Goal: Task Accomplishment & Management: Manage account settings

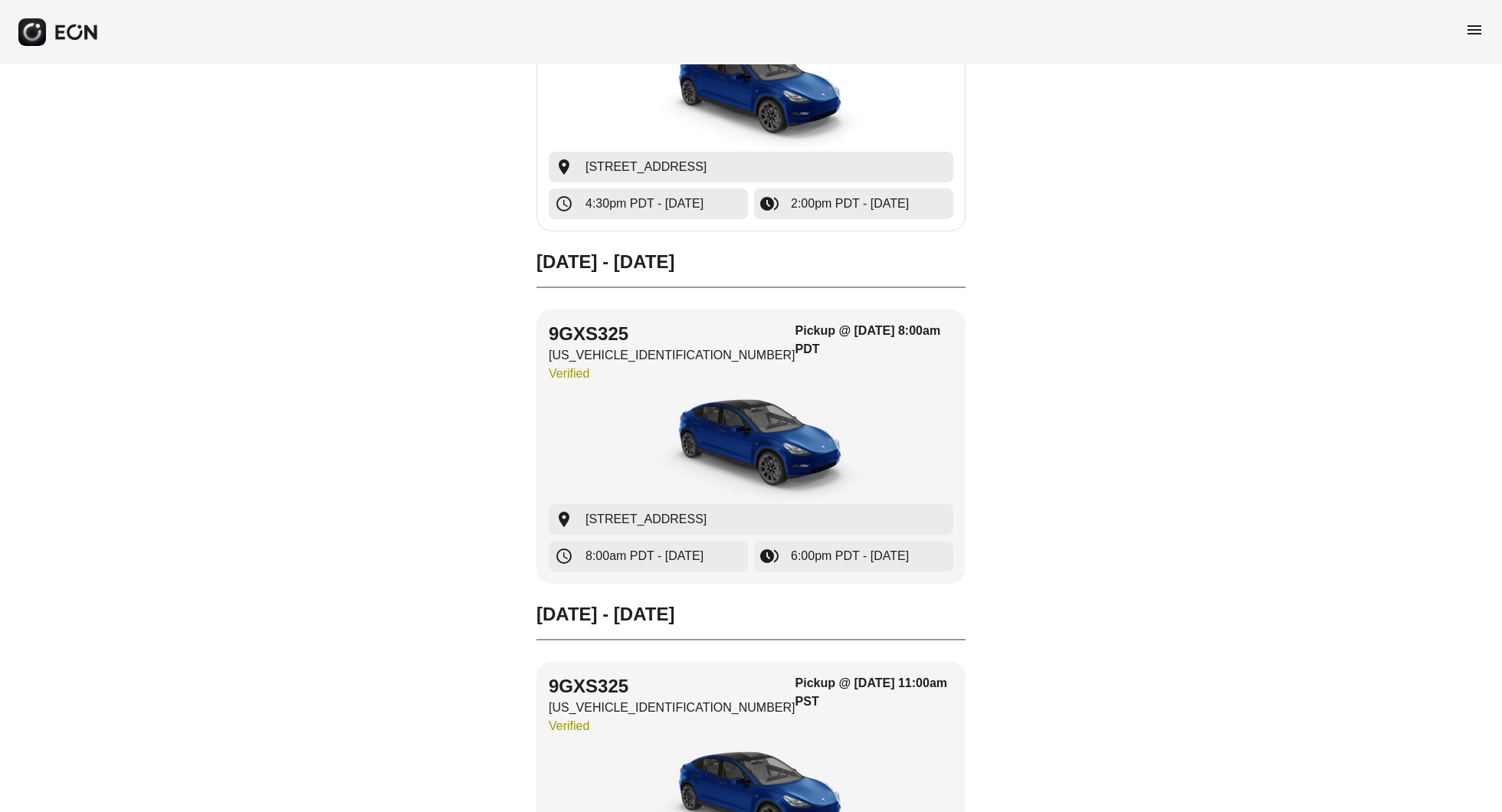
scroll to position [621, 0]
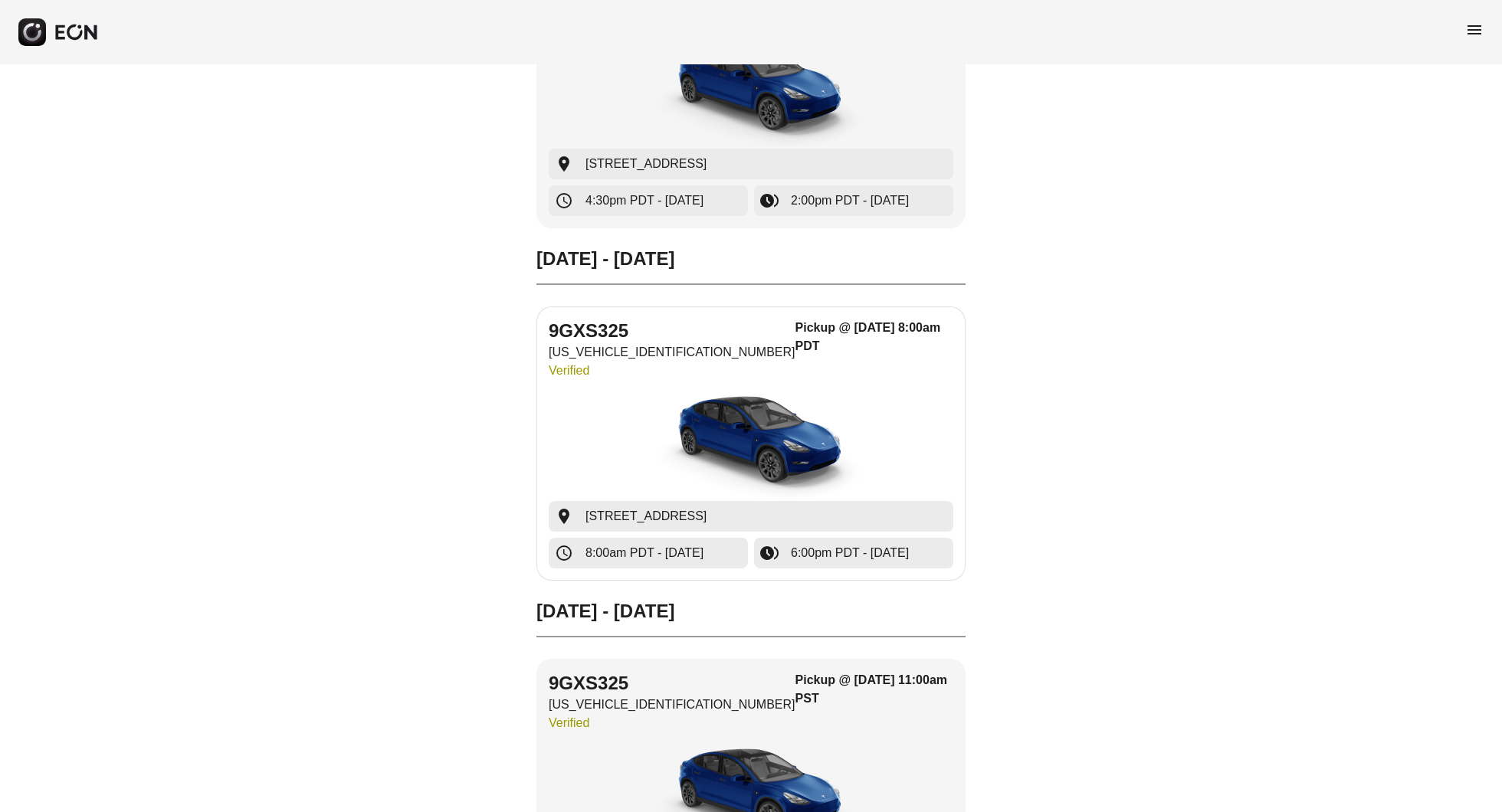
click at [764, 419] on img "button" at bounding box center [750, 443] width 230 height 115
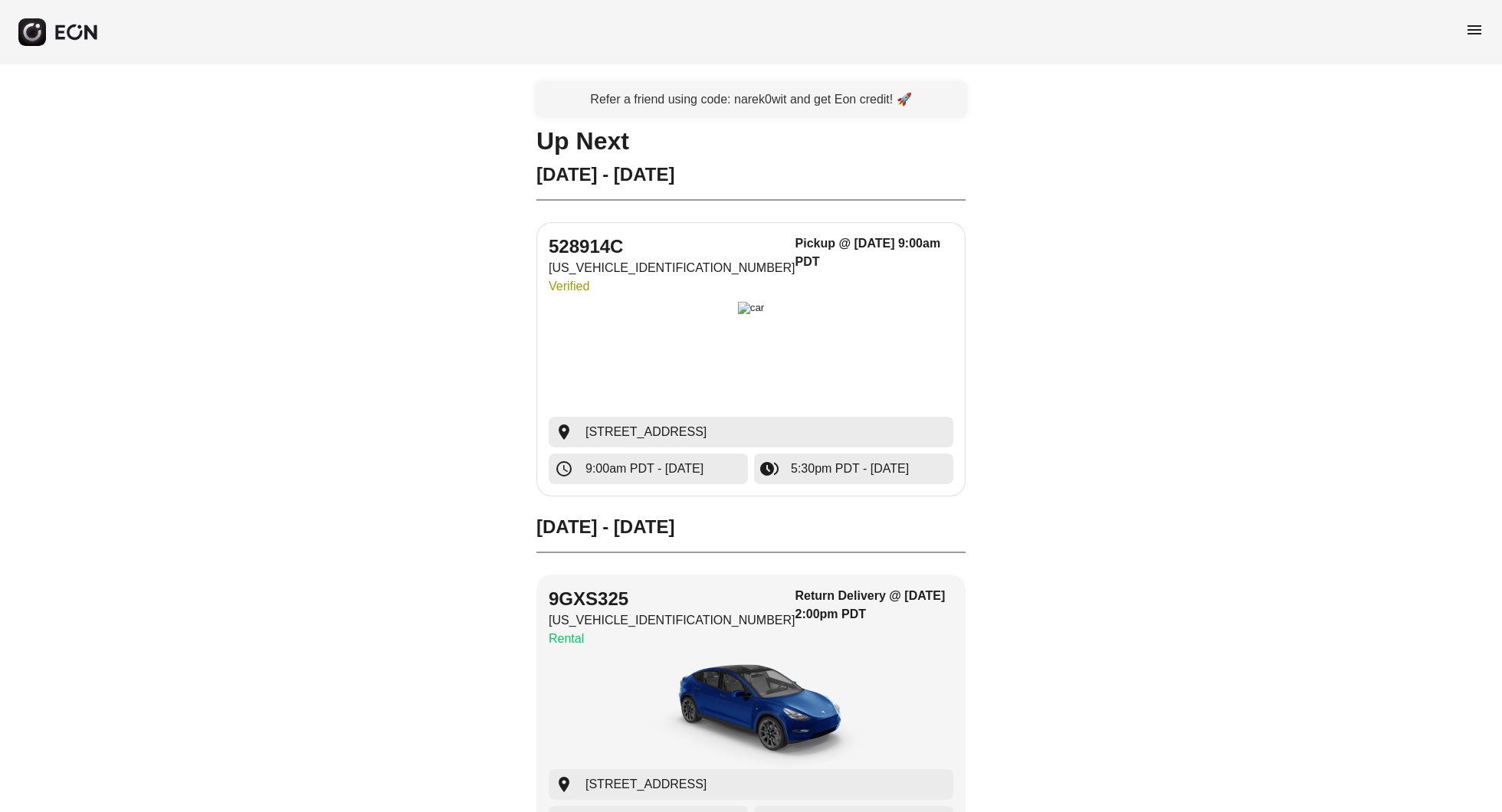
click at [738, 349] on img "button" at bounding box center [751, 359] width 26 height 115
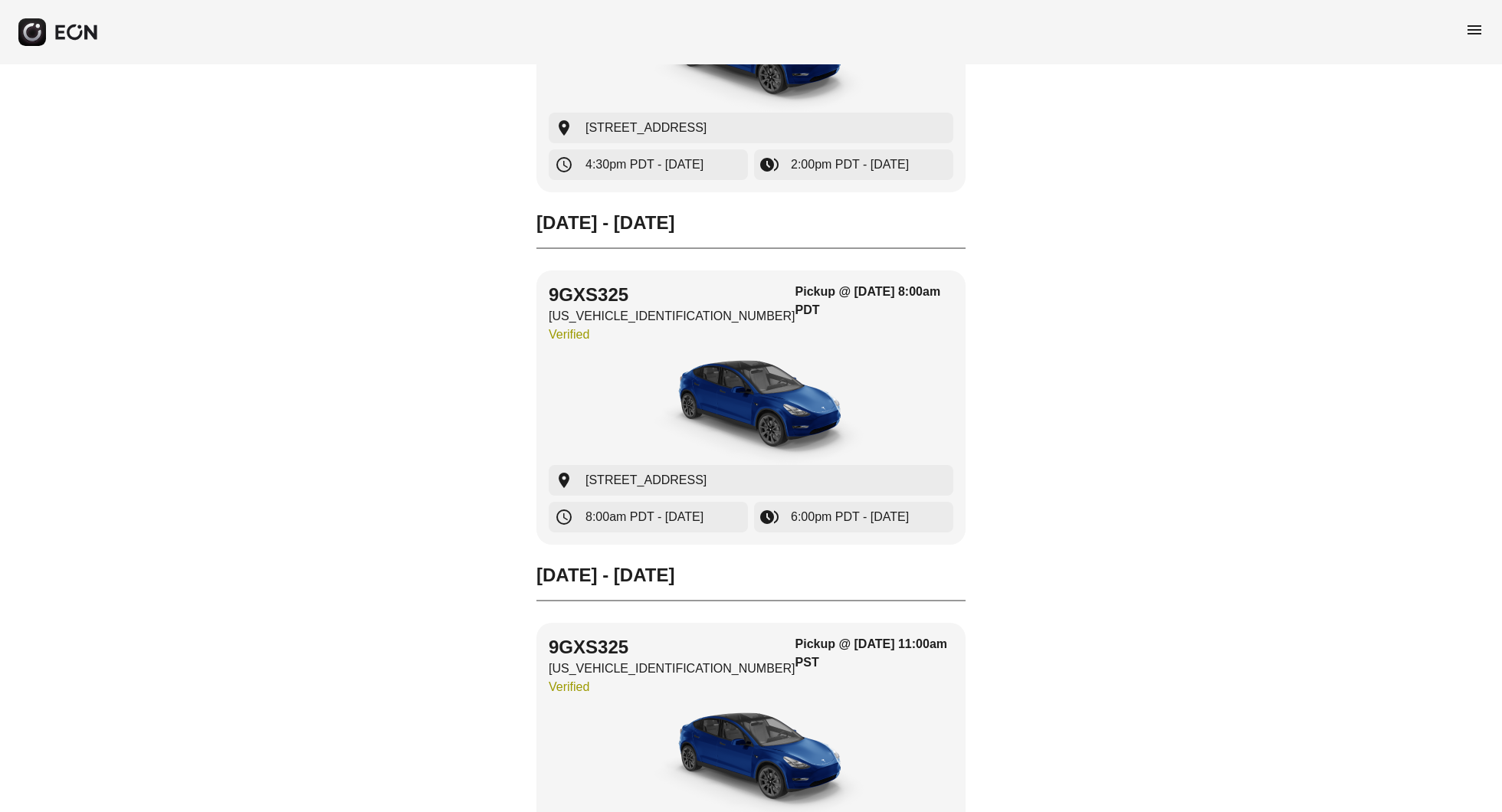
scroll to position [779, 0]
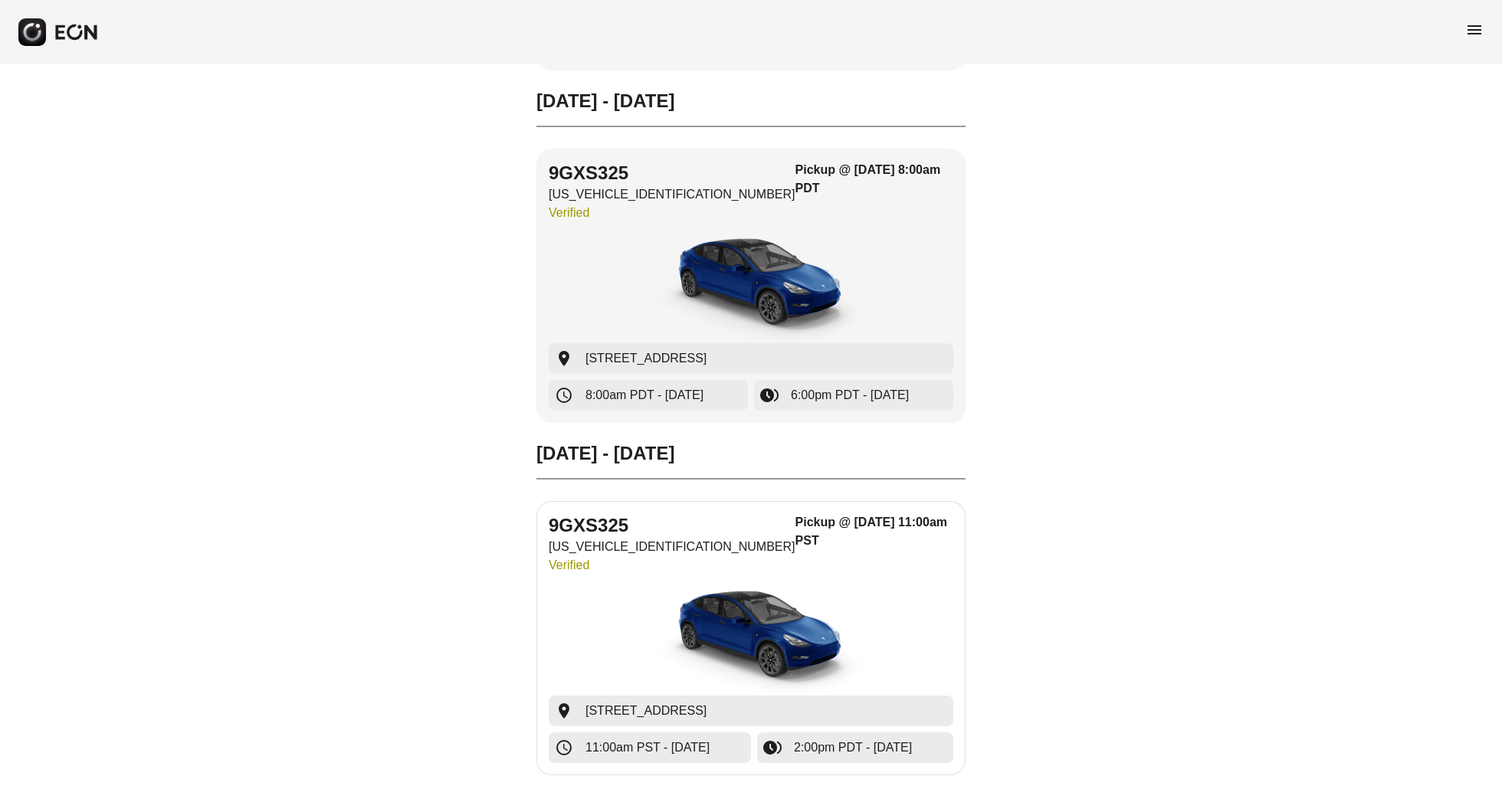
click at [761, 594] on img "button" at bounding box center [750, 639] width 230 height 115
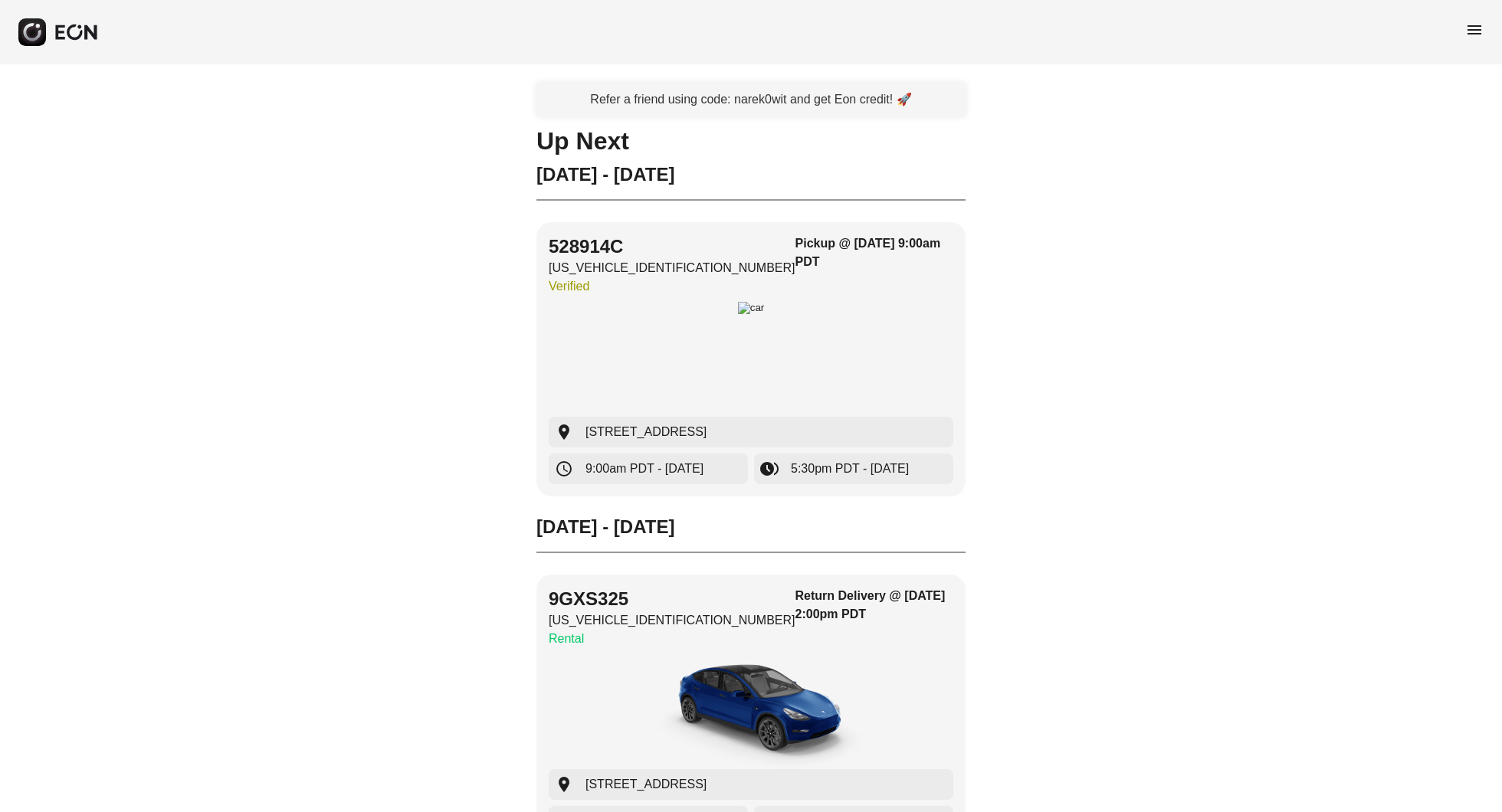
click at [1469, 34] on span "menu" at bounding box center [1475, 30] width 19 height 19
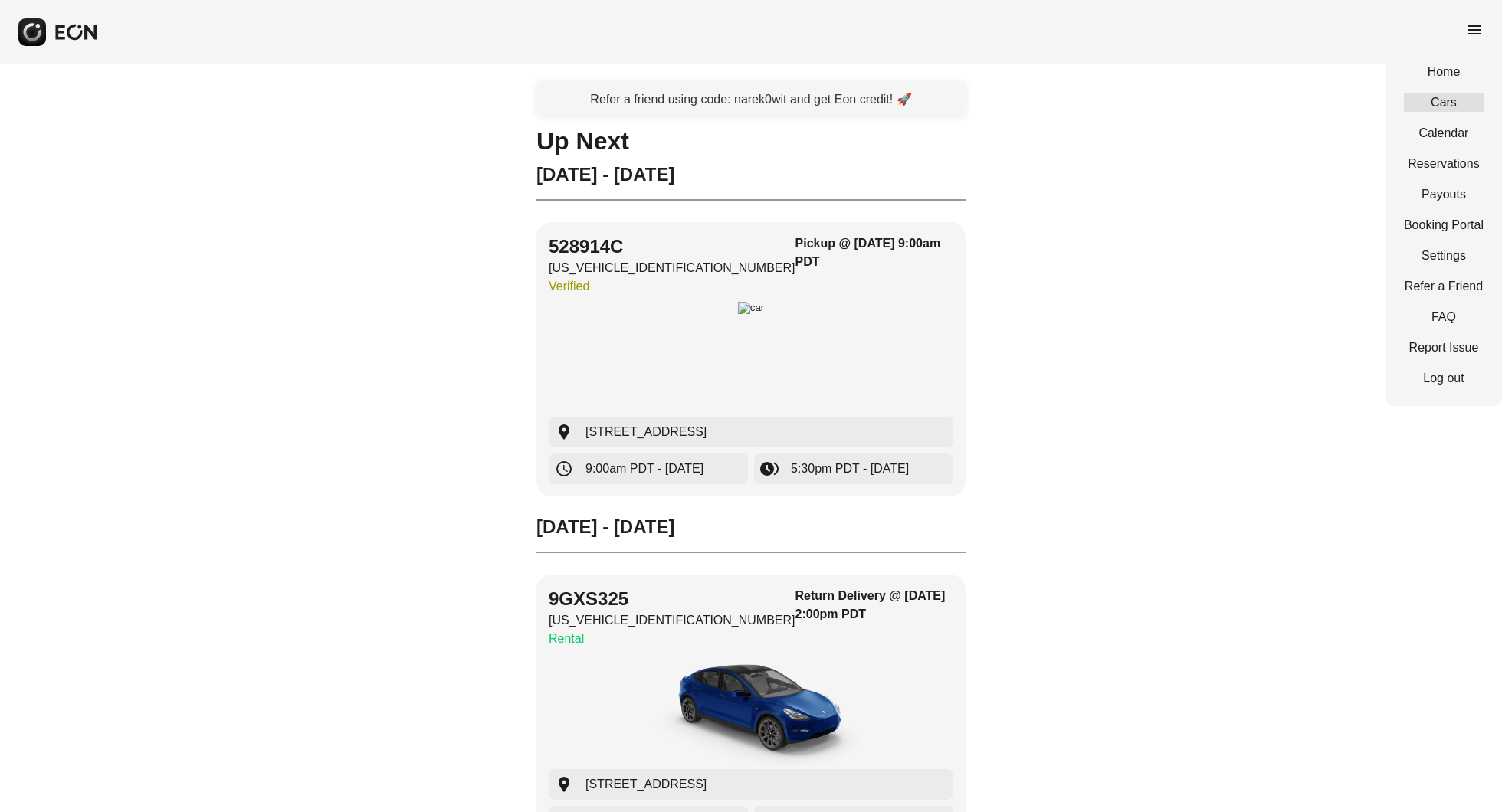
click at [1442, 105] on link "Cars" at bounding box center [1444, 103] width 79 height 19
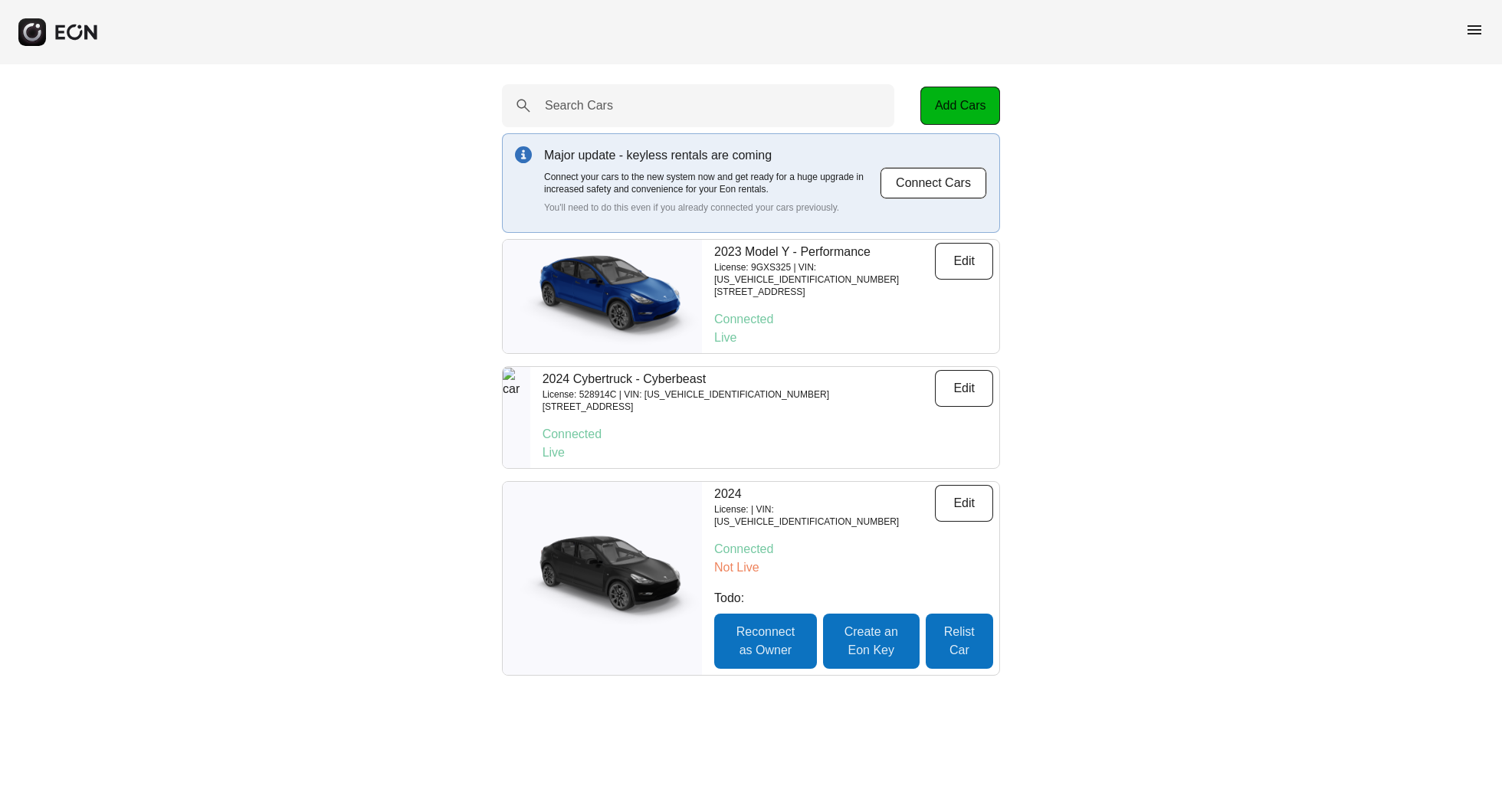
click at [763, 423] on div "2024 Cybertruck - Cyberbeast License: 528914C | VIN: [US_VEHICLE_IDENTIFICATION…" at bounding box center [767, 418] width 463 height 101
click at [810, 320] on p "Connected" at bounding box center [854, 320] width 279 height 19
click at [733, 285] on p "[STREET_ADDRESS]" at bounding box center [825, 292] width 221 height 12
click at [669, 286] on img at bounding box center [602, 296] width 199 height 100
click at [784, 261] on p "2023 Model Y - Performance" at bounding box center [825, 252] width 221 height 19
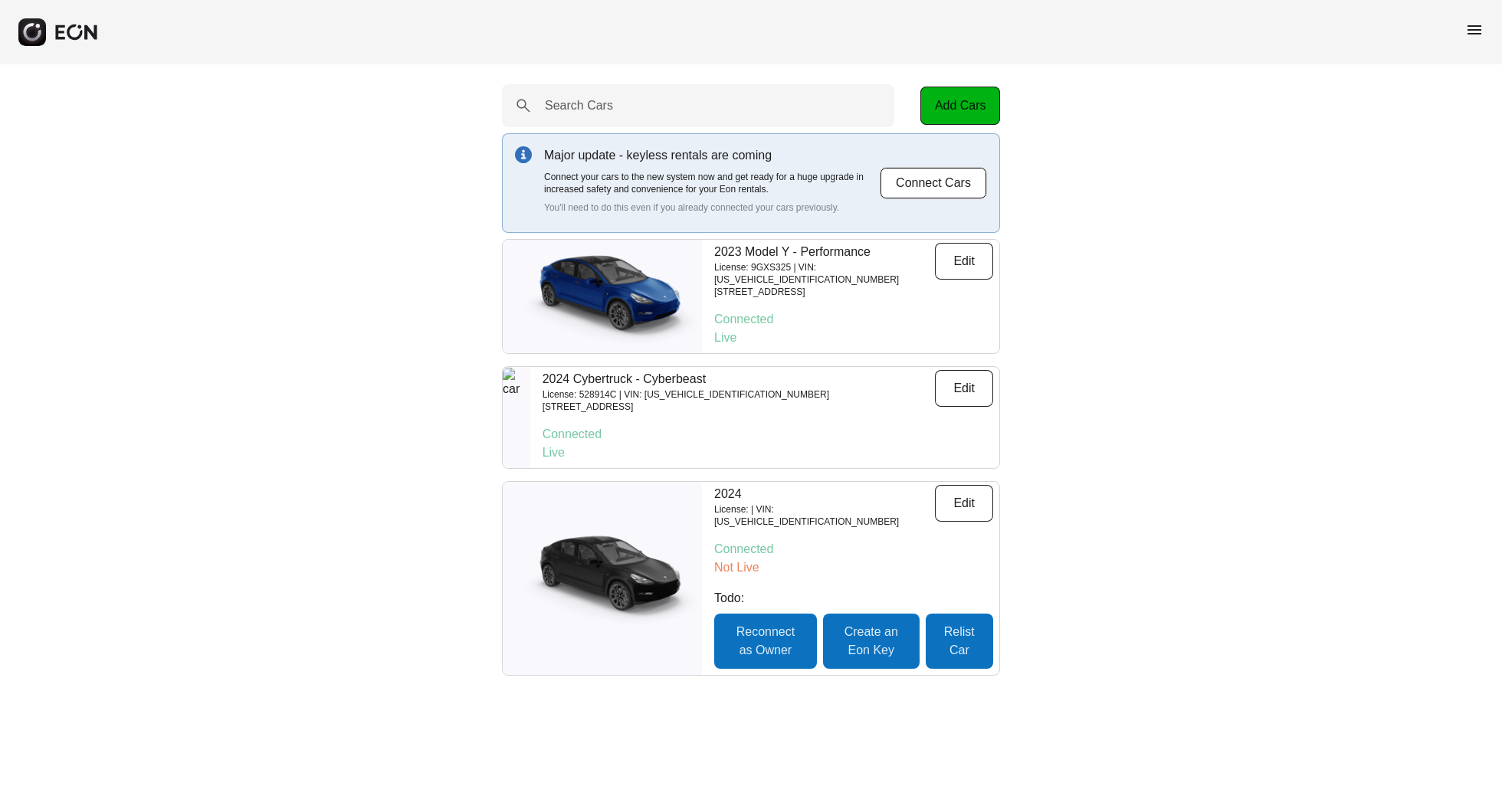
click at [784, 261] on p "2023 Model Y - Performance" at bounding box center [825, 252] width 221 height 19
click at [958, 265] on button "Edit" at bounding box center [964, 261] width 58 height 37
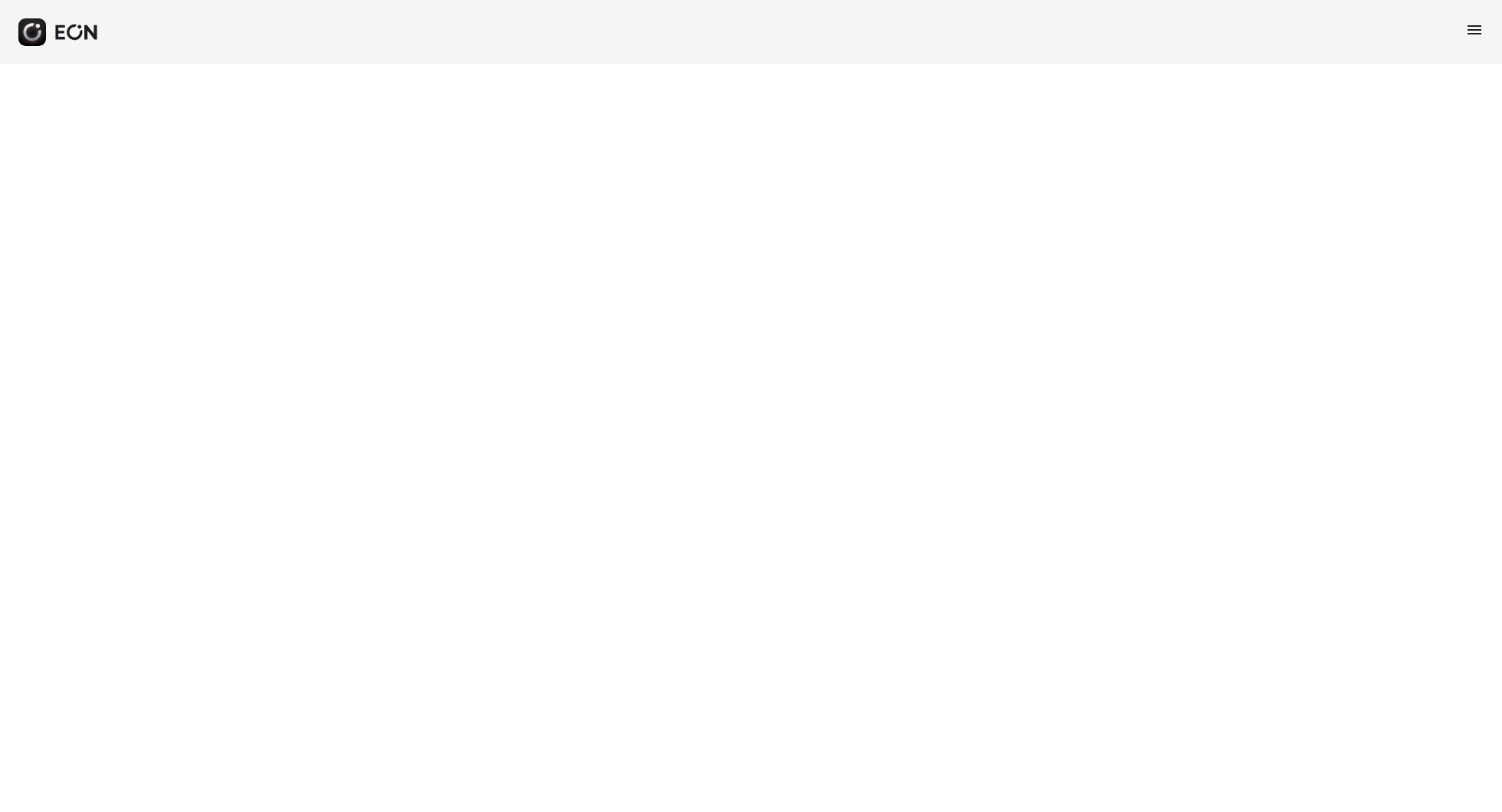
select select "**"
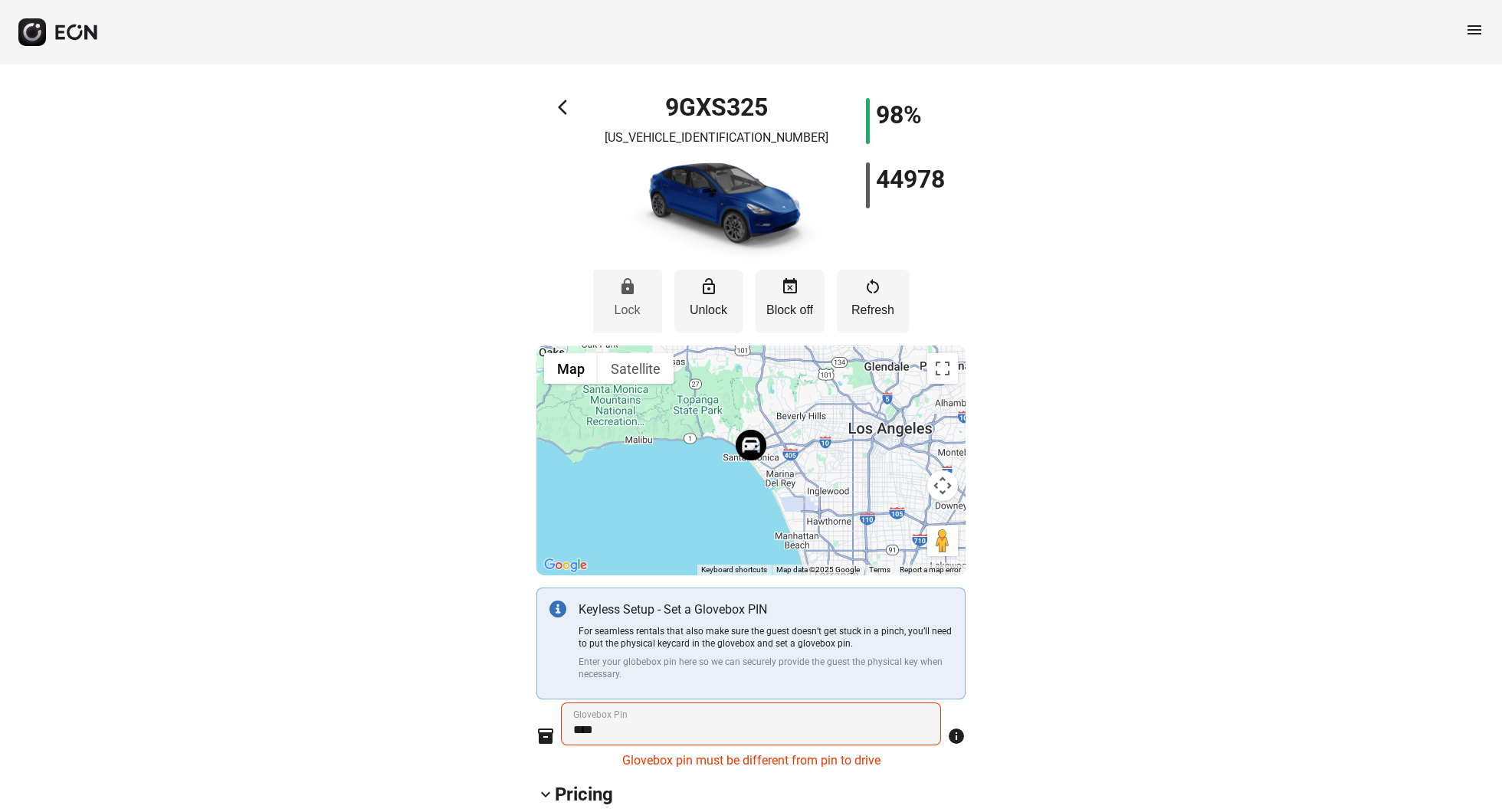
click at [642, 289] on button "lock Lock" at bounding box center [627, 302] width 69 height 64
click at [1470, 28] on span "menu" at bounding box center [1475, 30] width 19 height 19
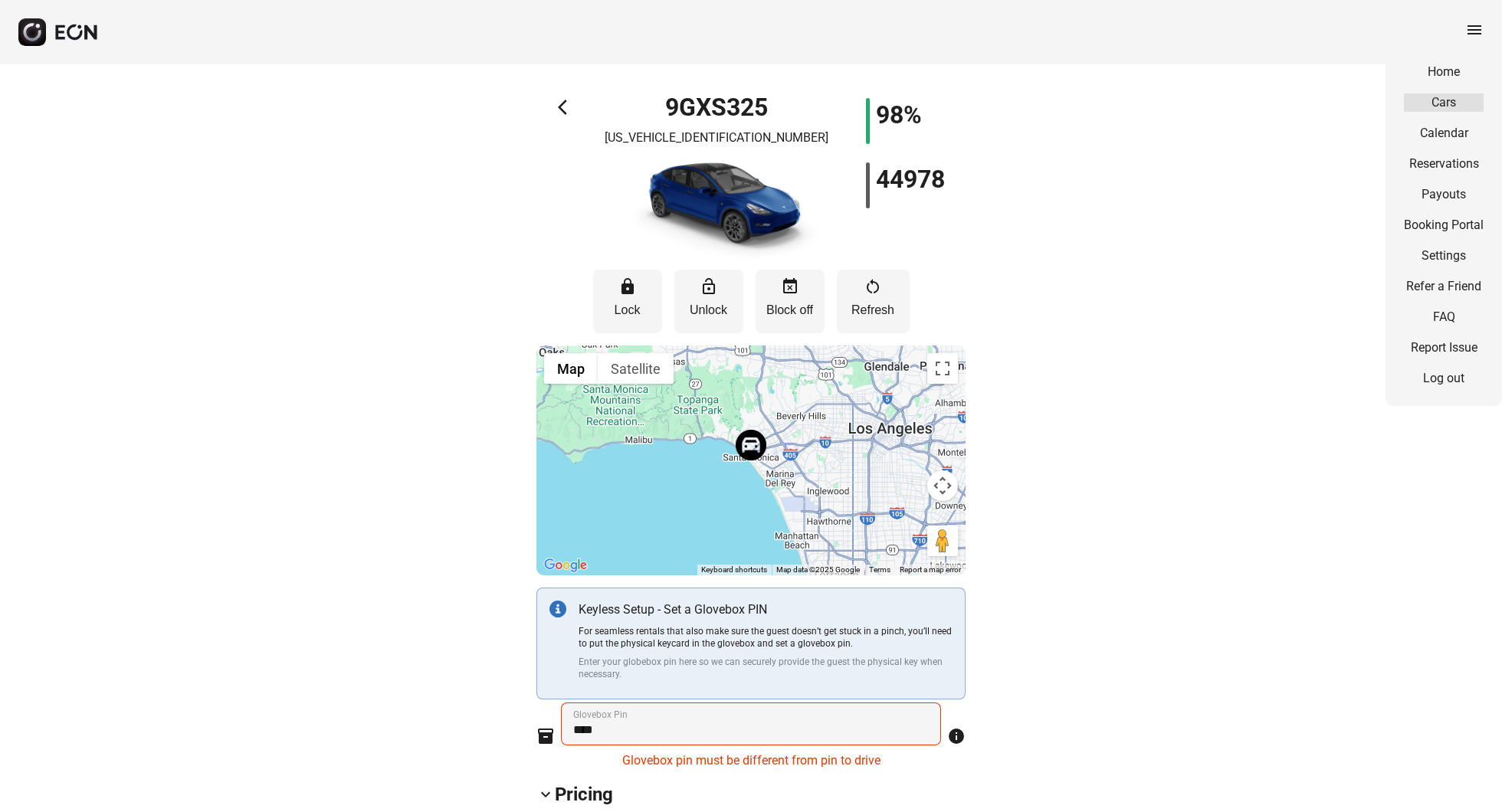
click at [1448, 106] on link "Cars" at bounding box center [1444, 103] width 79 height 19
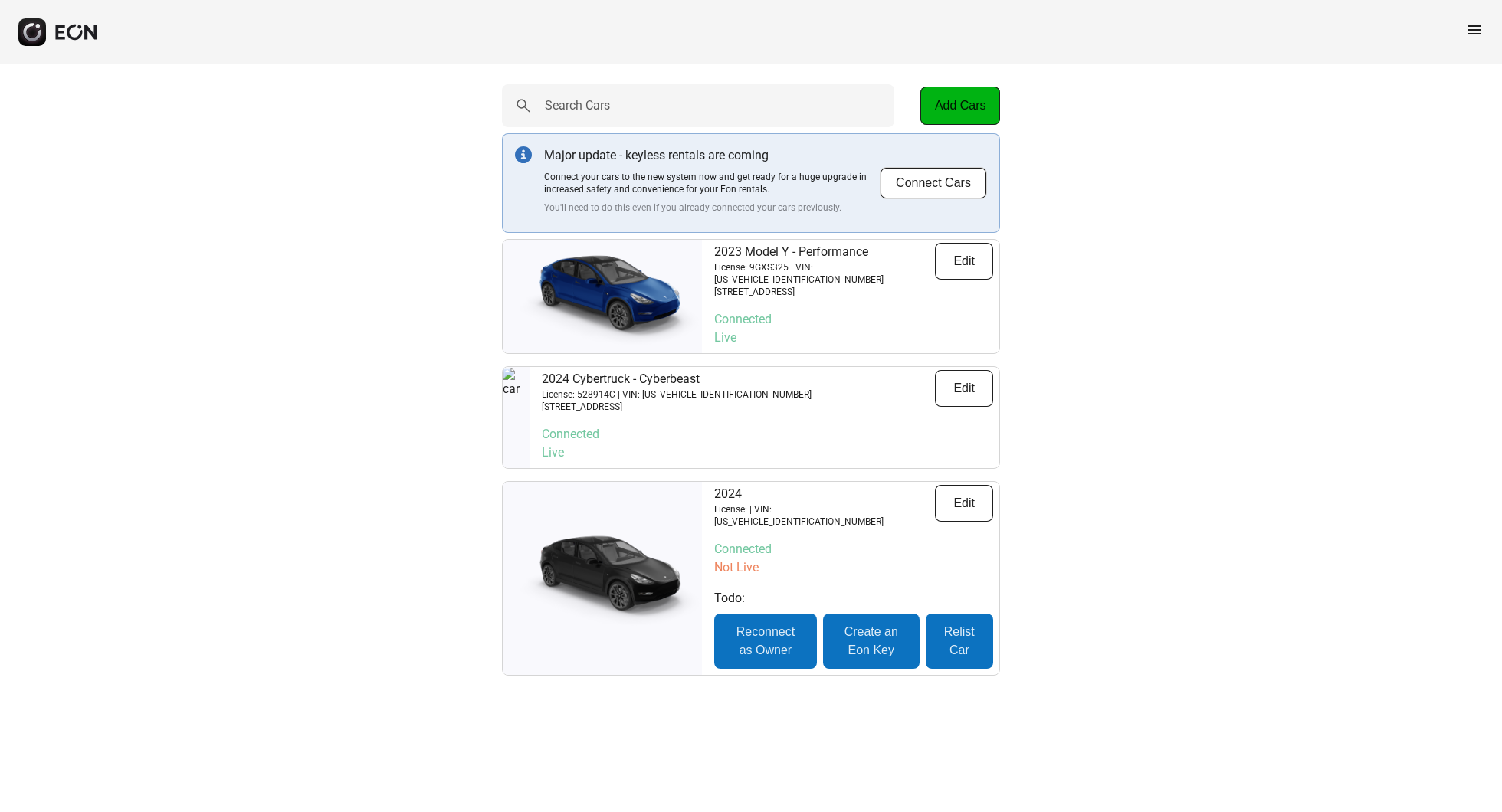
click at [1470, 25] on span "menu" at bounding box center [1475, 30] width 19 height 19
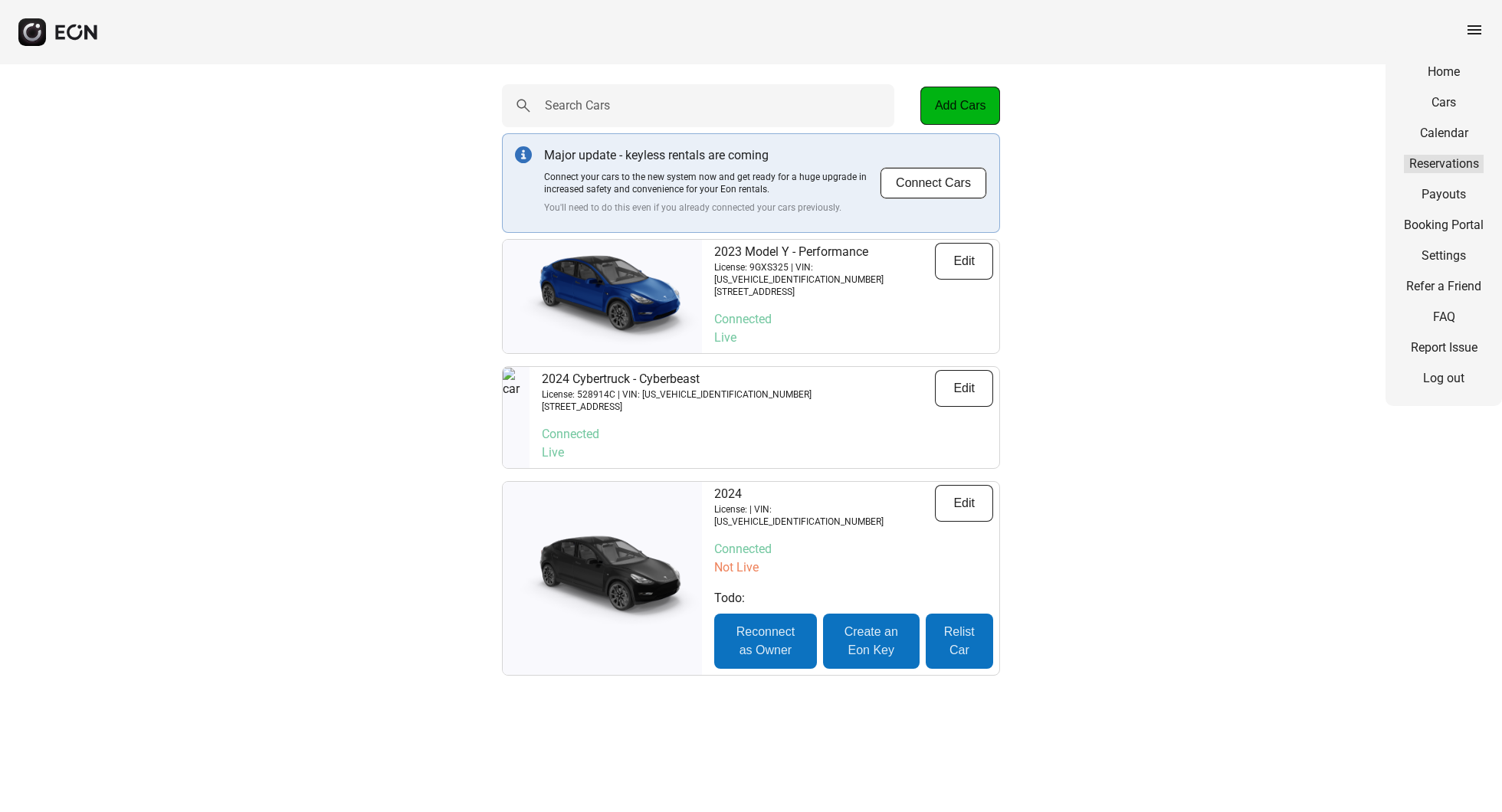
click at [1442, 169] on link "Reservations" at bounding box center [1444, 164] width 79 height 19
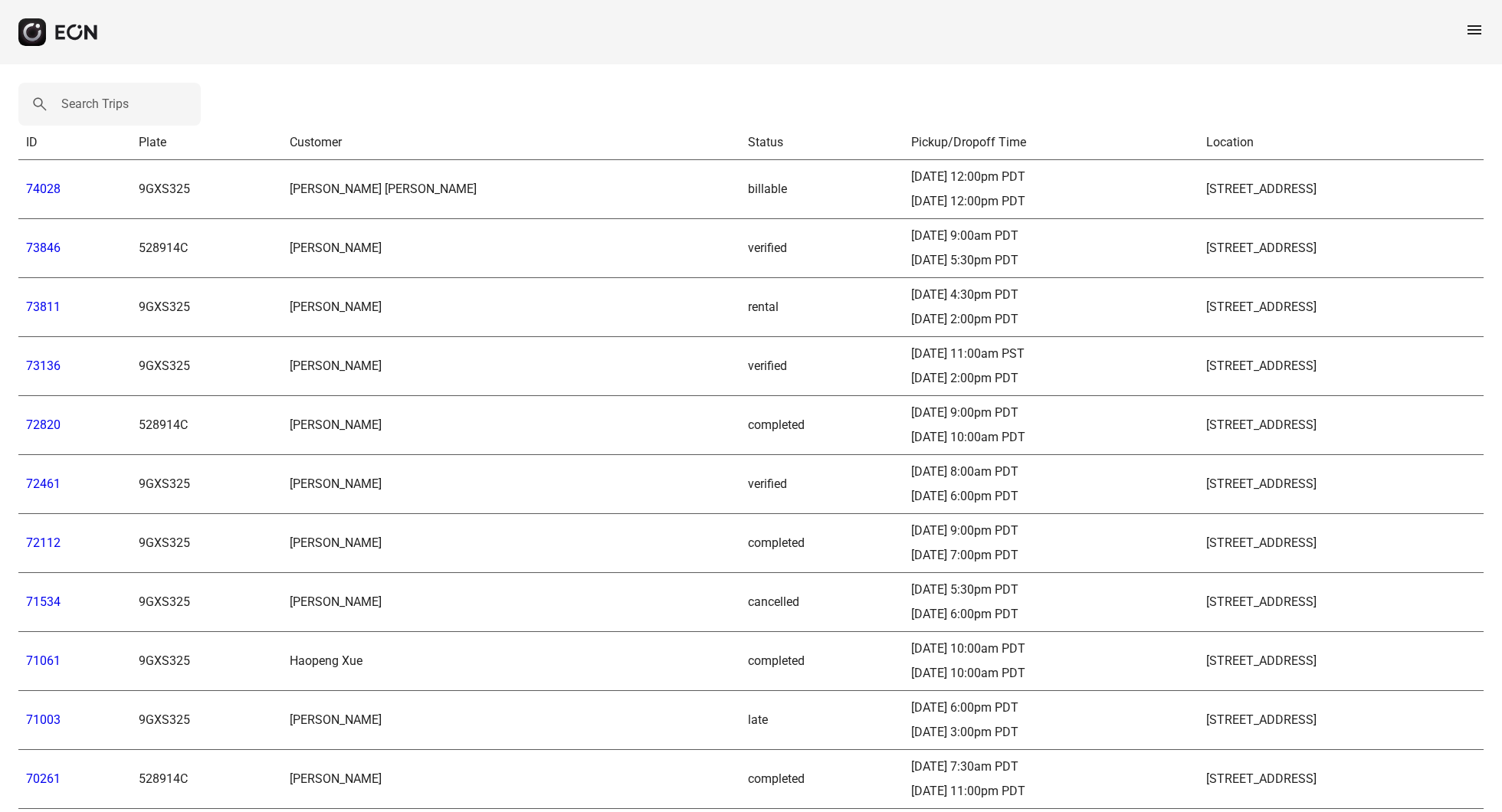
click at [290, 191] on td "[PERSON_NAME] [PERSON_NAME]" at bounding box center [511, 190] width 458 height 59
click at [30, 190] on link "74028" at bounding box center [43, 188] width 34 height 15
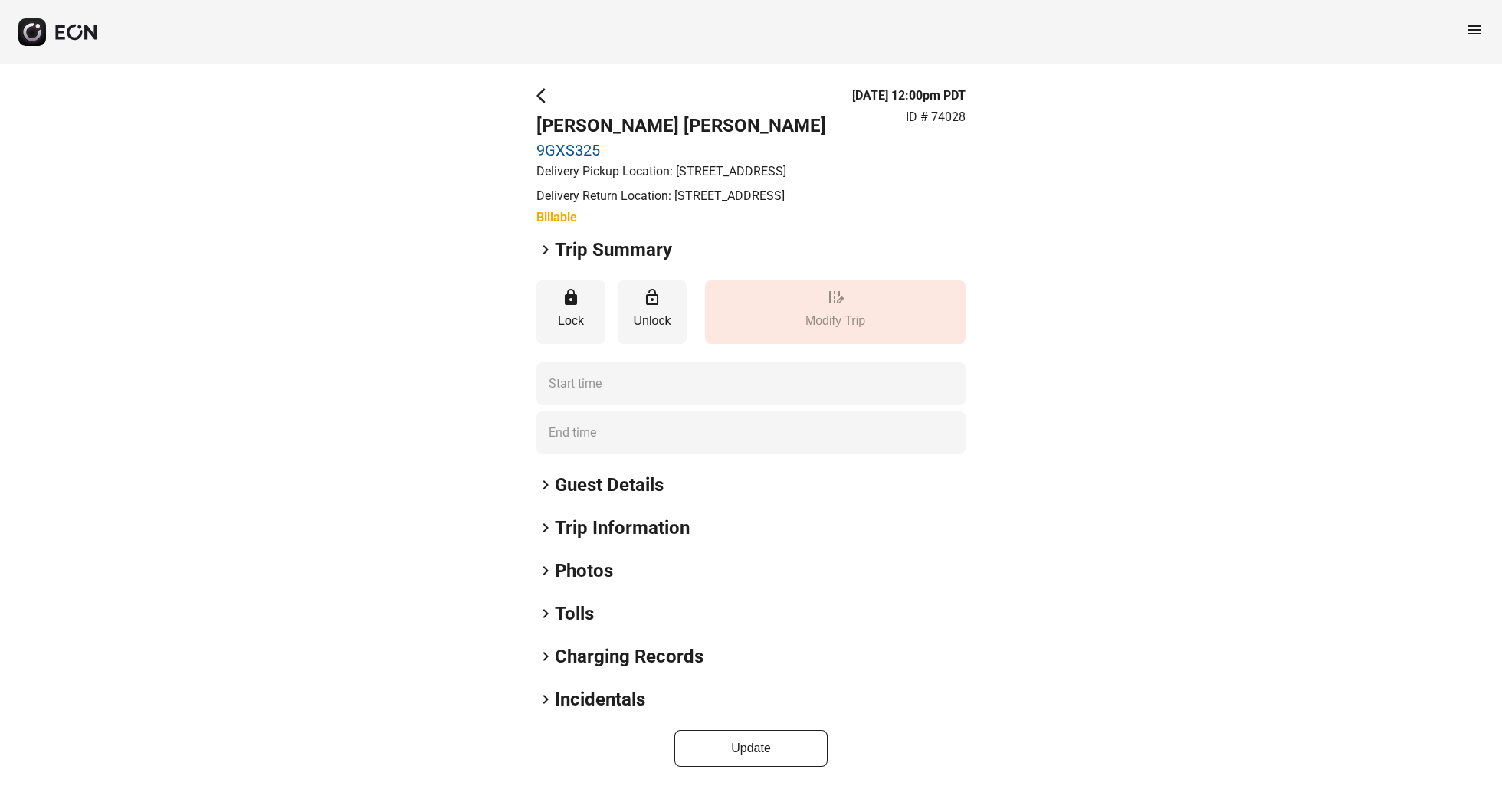
type time "**********"
click at [553, 494] on span "keyboard_arrow_right" at bounding box center [546, 485] width 19 height 19
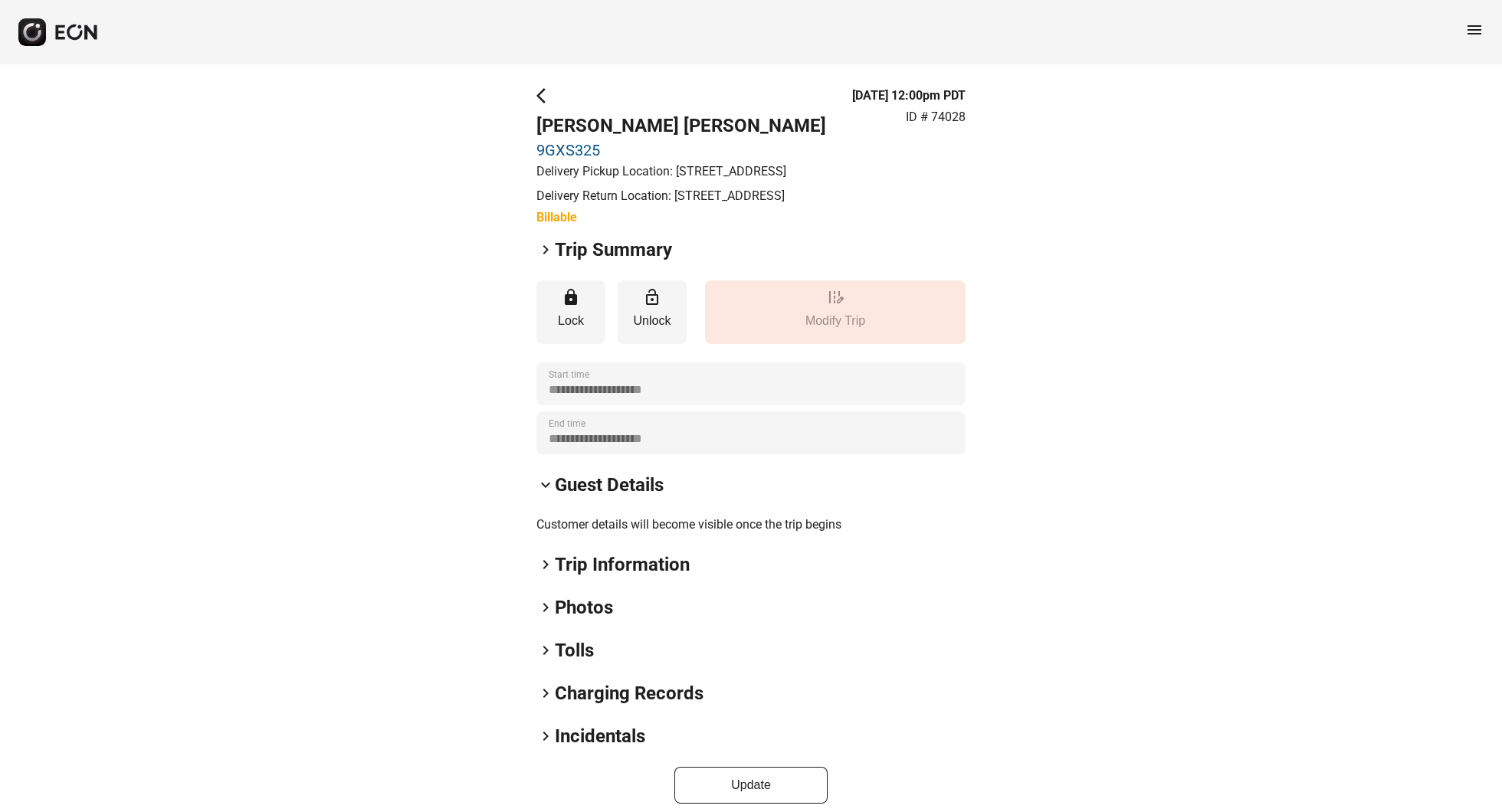
click at [549, 574] on span "keyboard_arrow_right" at bounding box center [546, 565] width 19 height 19
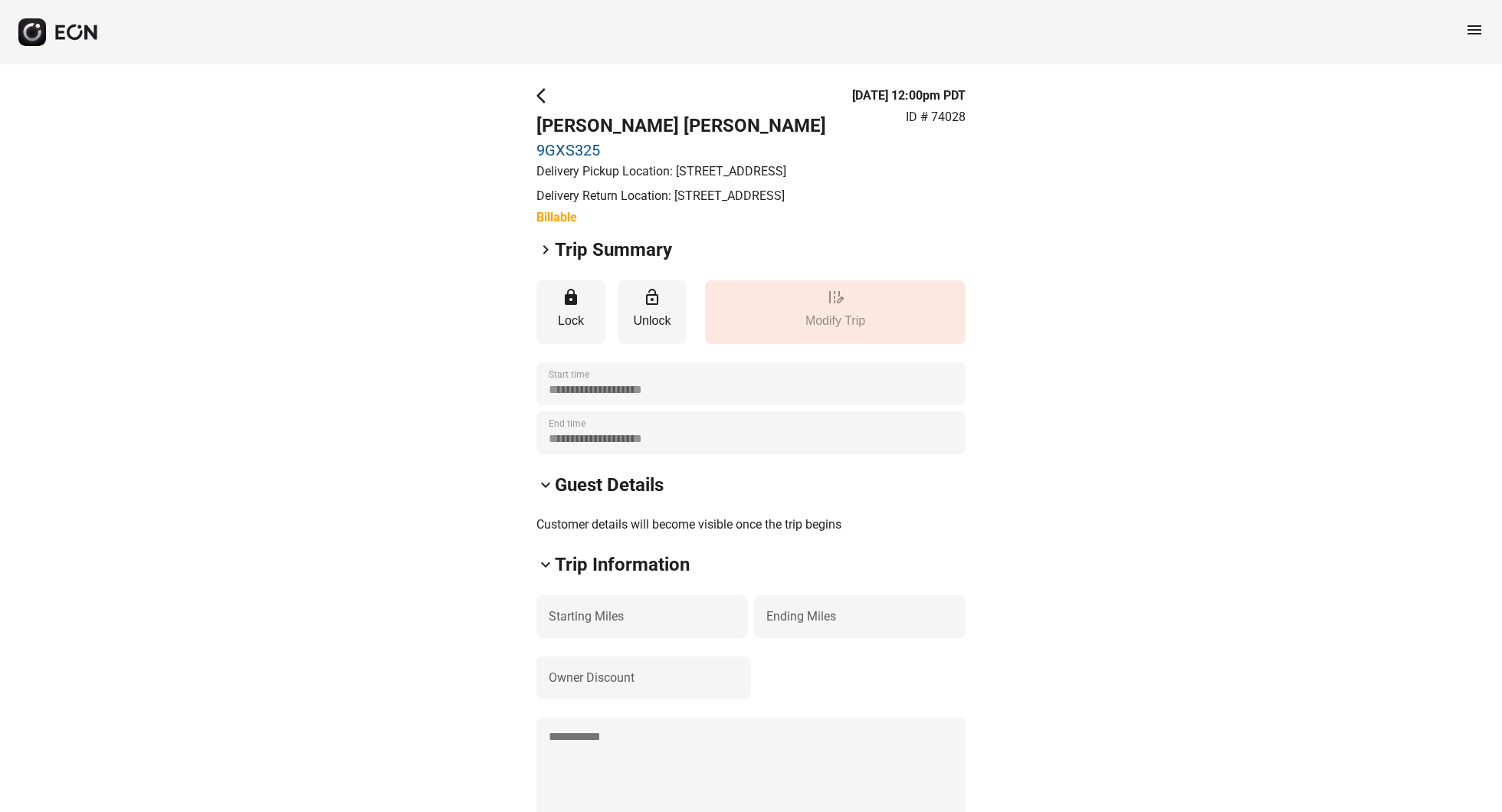
click at [543, 259] on span "keyboard_arrow_right" at bounding box center [546, 250] width 19 height 19
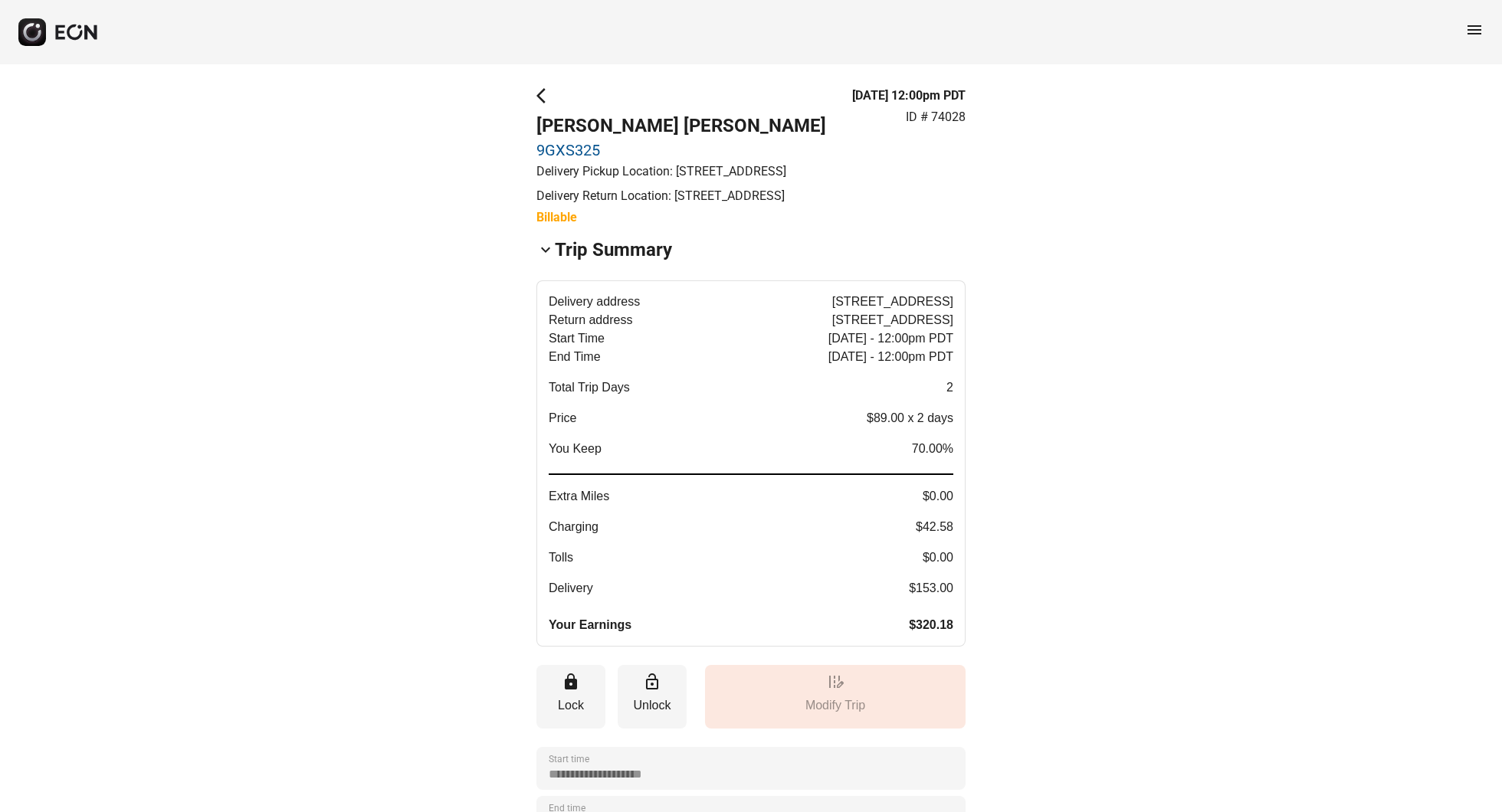
drag, startPoint x: 960, startPoint y: 565, endPoint x: 907, endPoint y: 567, distance: 53.0
click at [907, 567] on button "Delivery address [STREET_ADDRESS] Return address [STREET_ADDRESS] Start Time [D…" at bounding box center [751, 463] width 430 height 366
drag, startPoint x: 907, startPoint y: 567, endPoint x: 908, endPoint y: 516, distance: 51.0
click at [908, 516] on div "Delivery address [STREET_ADDRESS] Return address [STREET_ADDRESS] Start Time [D…" at bounding box center [751, 463] width 405 height 341
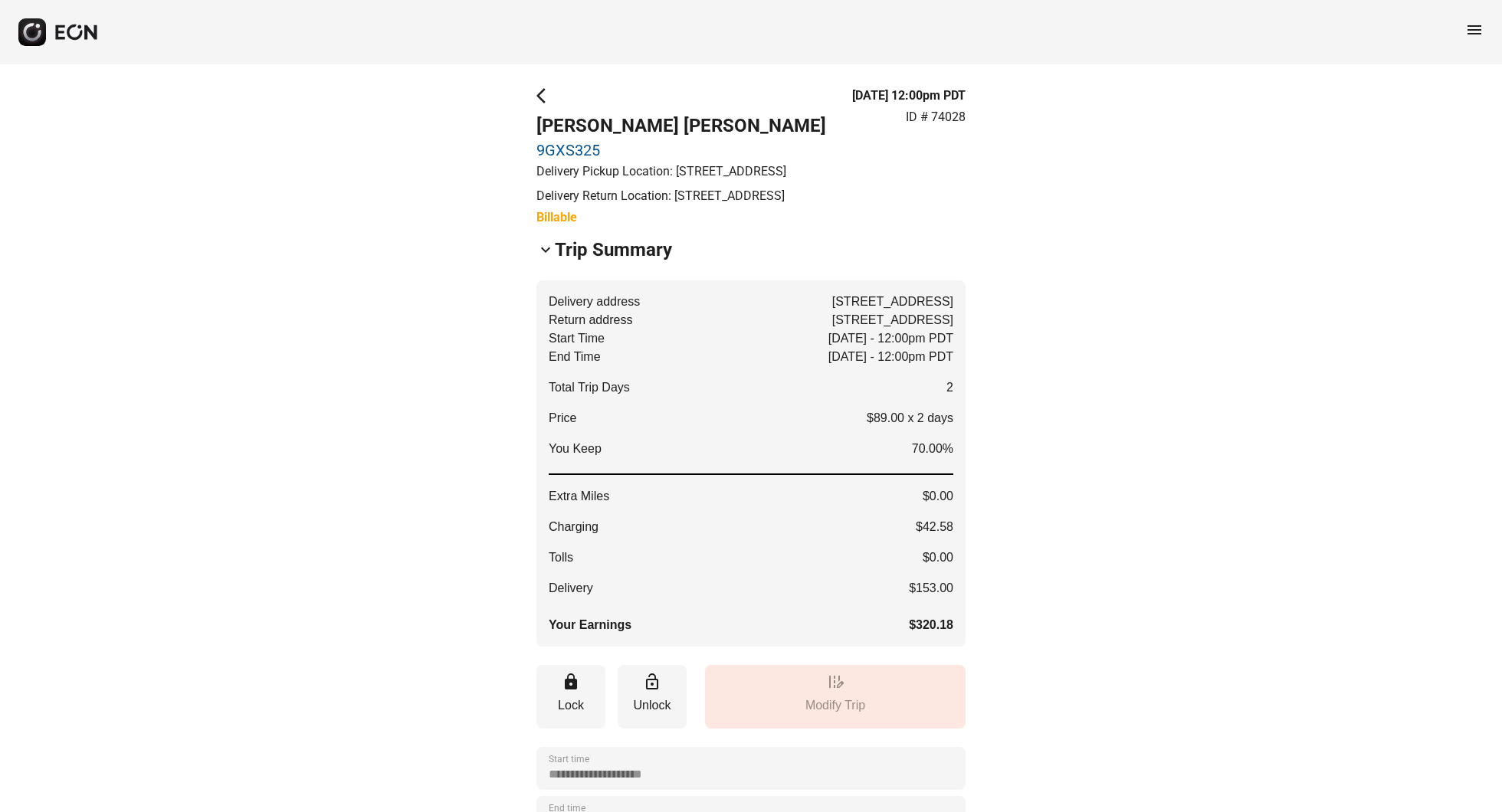
drag, startPoint x: 946, startPoint y: 673, endPoint x: 776, endPoint y: 294, distance: 415.4
click at [776, 294] on div "keyboard_arrow_down Trip Summary Delivery address [STREET_ADDRESS] Return addre…" at bounding box center [751, 442] width 430 height 409
click at [770, 262] on div "keyboard_arrow_down Trip Summary" at bounding box center [751, 250] width 430 height 25
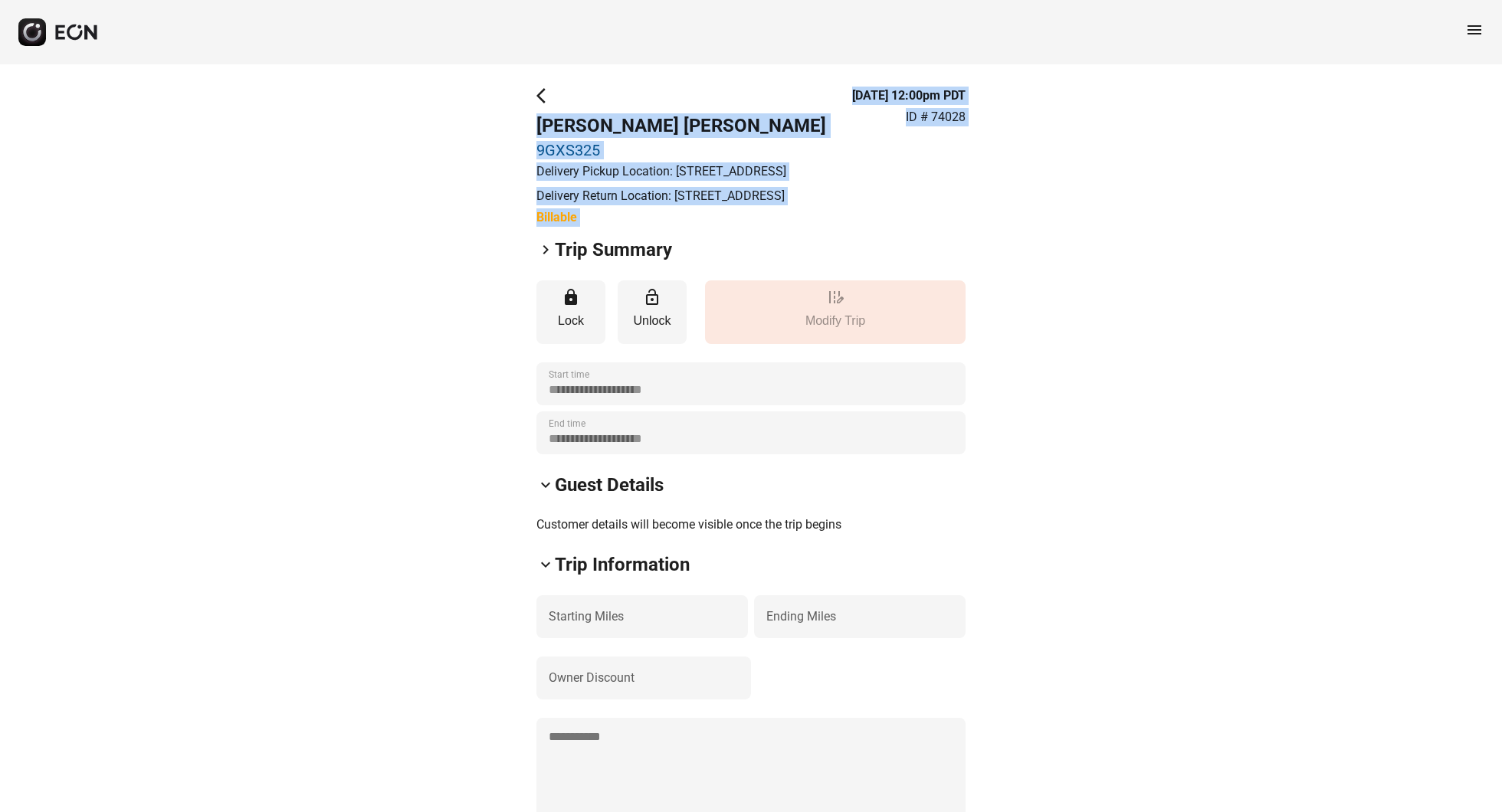
drag, startPoint x: 742, startPoint y: 270, endPoint x: 608, endPoint y: 107, distance: 211.0
click at [608, 107] on div "**********" at bounding box center [751, 572] width 430 height 973
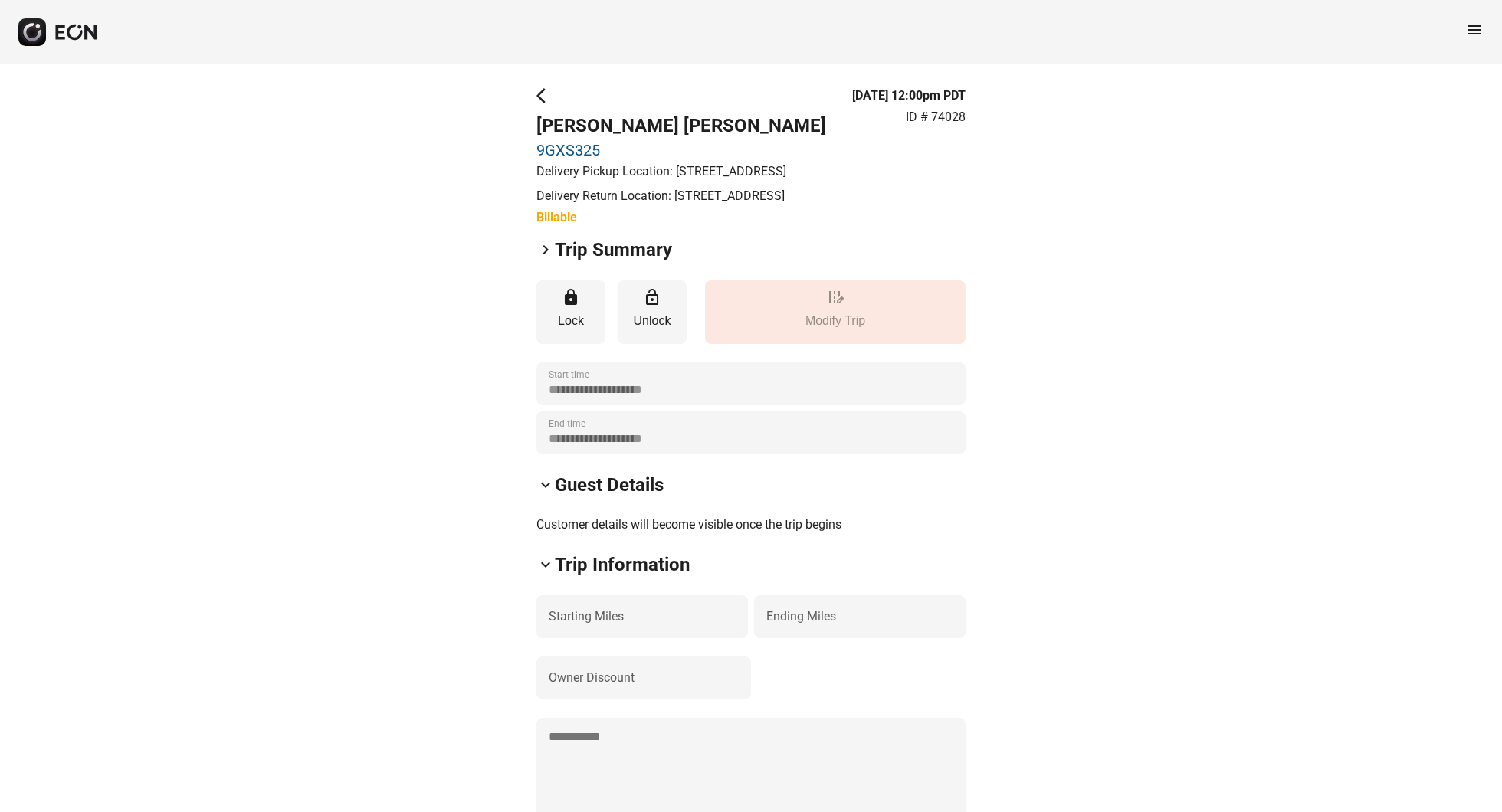
click at [694, 205] on p "Delivery Return Location: [STREET_ADDRESS]" at bounding box center [681, 196] width 290 height 19
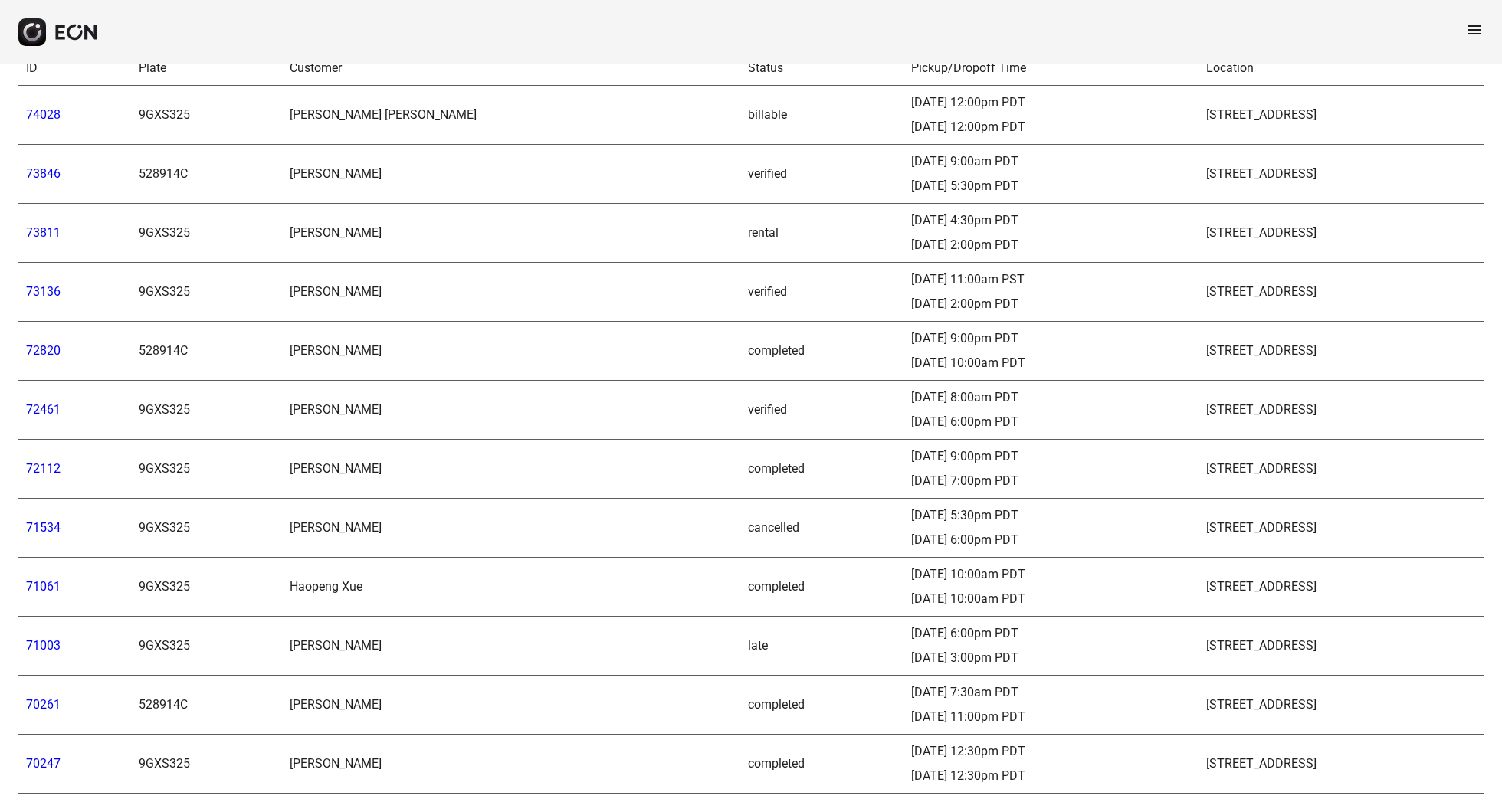
scroll to position [92, 0]
click at [911, 649] on div "[DATE] 3:00pm PDT" at bounding box center [1051, 658] width 279 height 19
click at [740, 632] on td "late" at bounding box center [822, 646] width 163 height 59
click at [282, 625] on td "[PERSON_NAME]" at bounding box center [511, 646] width 458 height 59
click at [44, 638] on link "71003" at bounding box center [43, 645] width 34 height 15
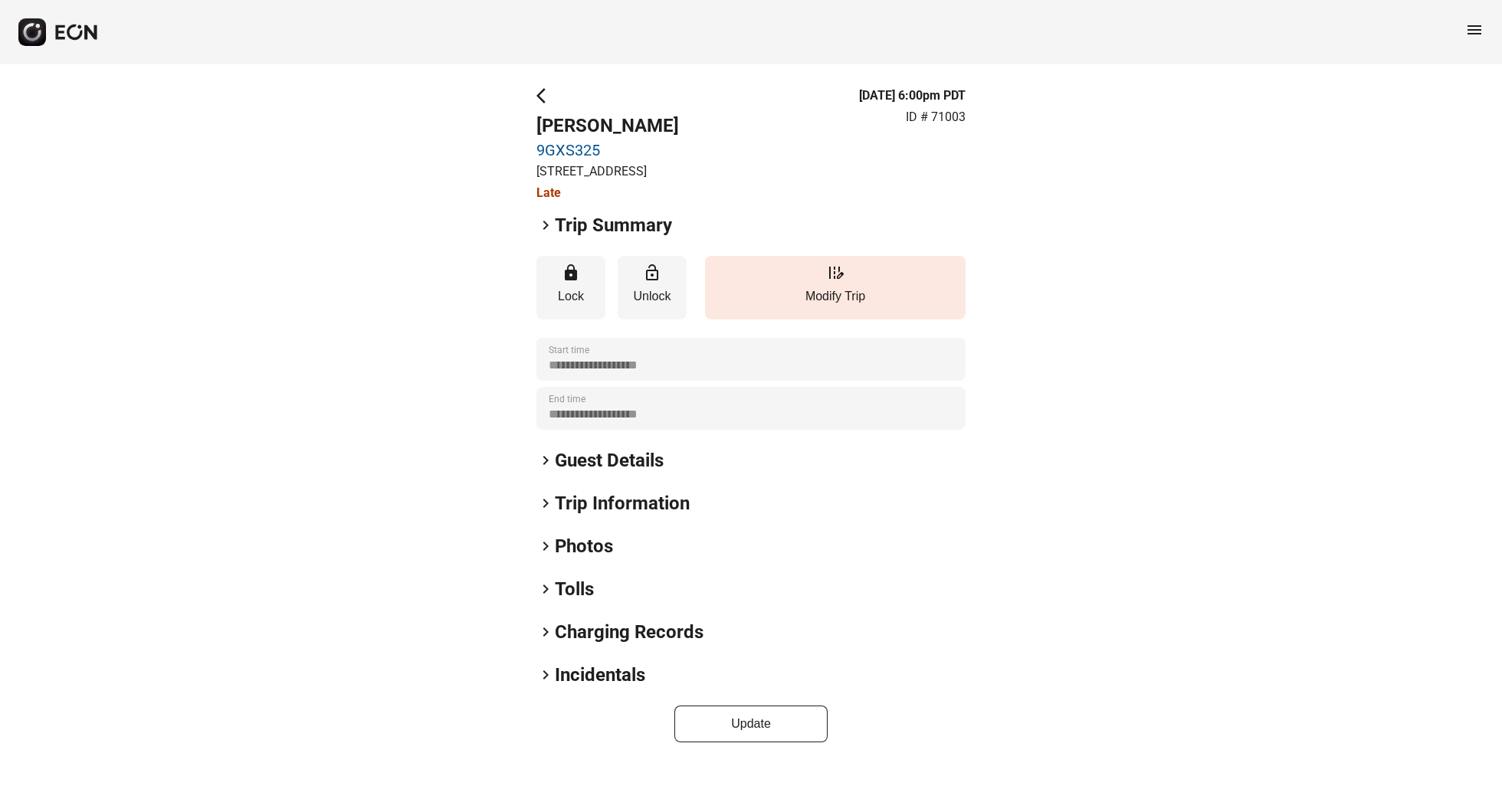
click at [577, 473] on h2 "Guest Details" at bounding box center [609, 460] width 109 height 25
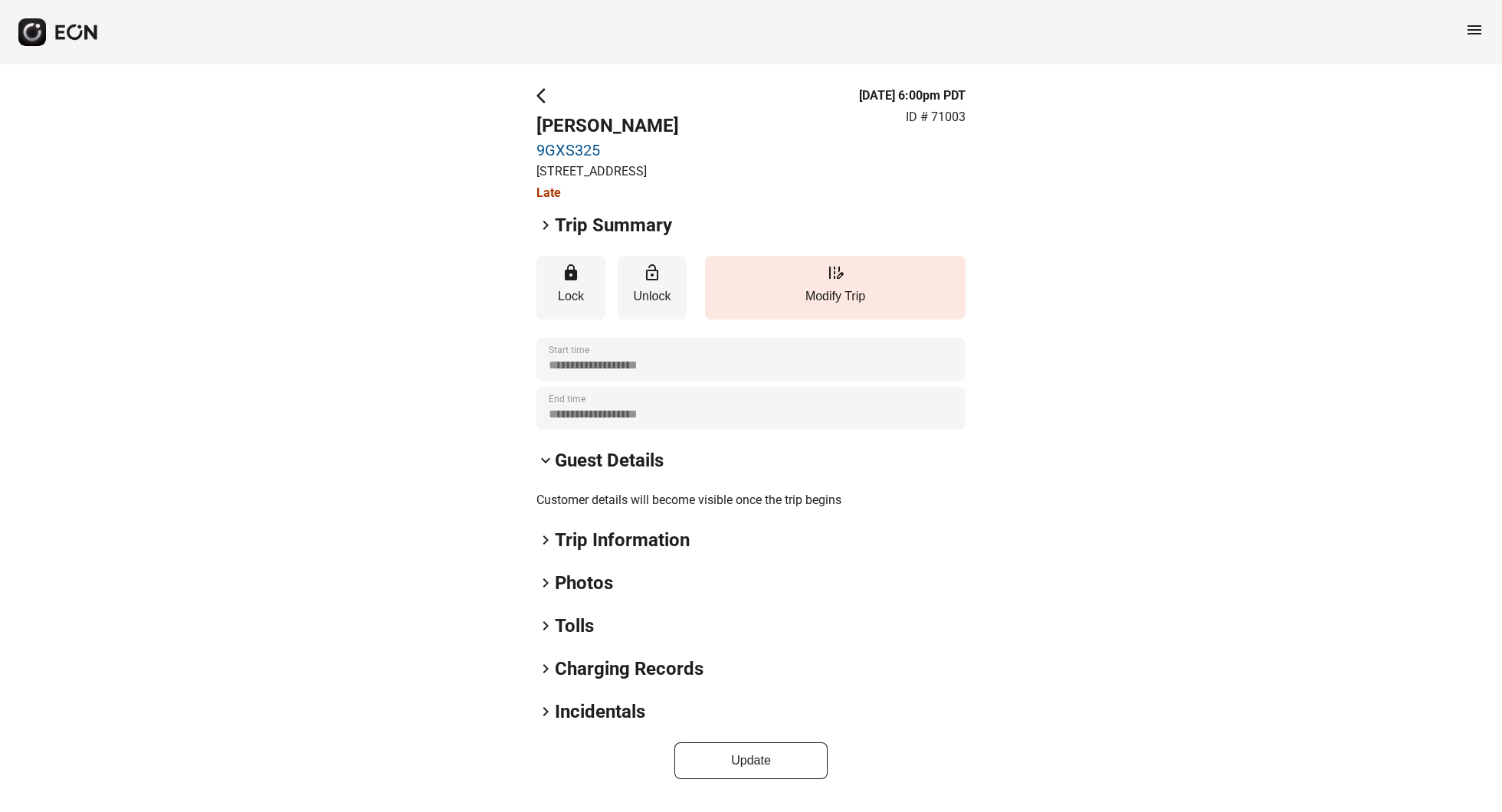
click at [553, 549] on span "keyboard_arrow_right" at bounding box center [546, 540] width 19 height 19
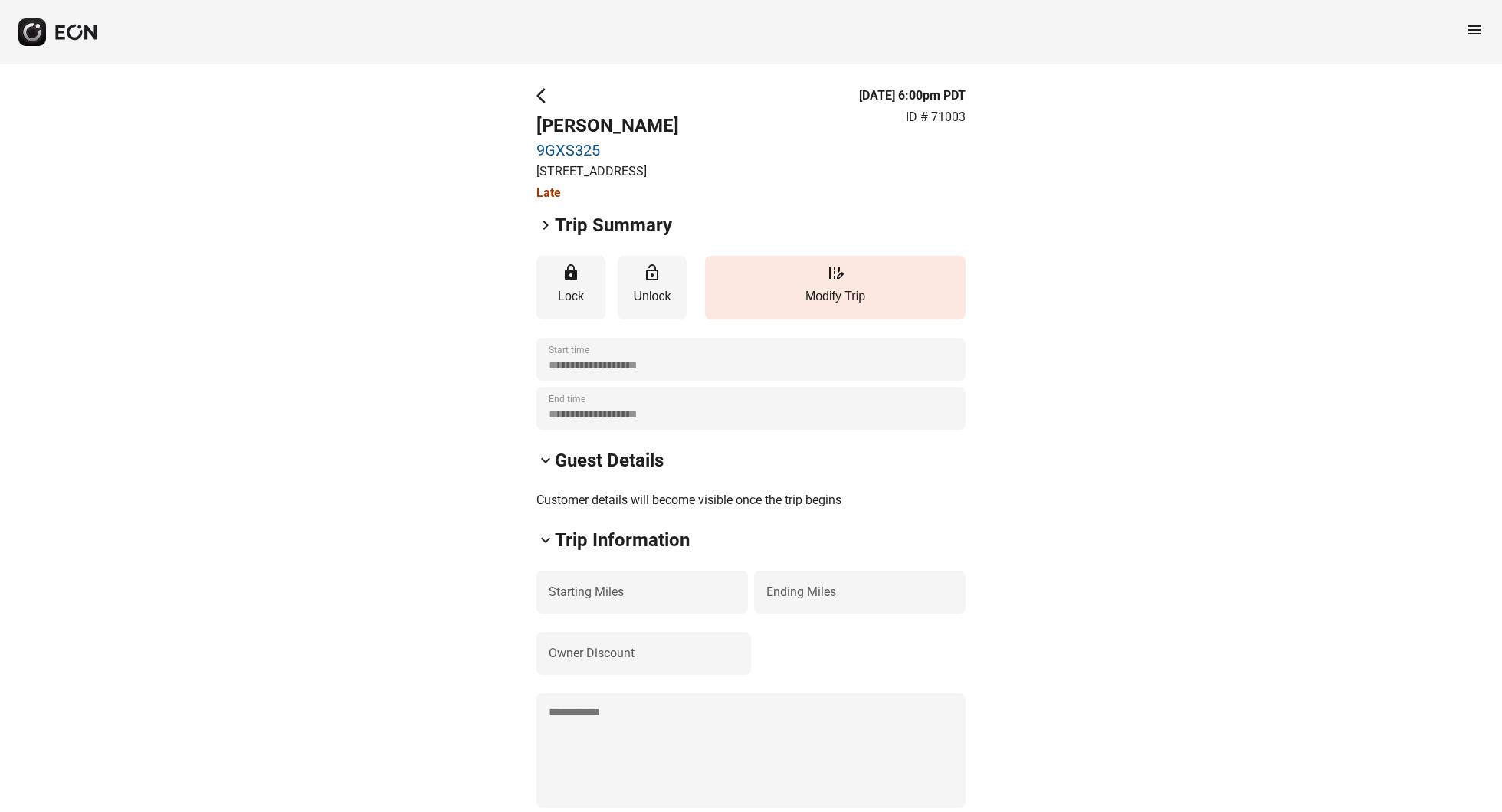
scroll to position [87, 0]
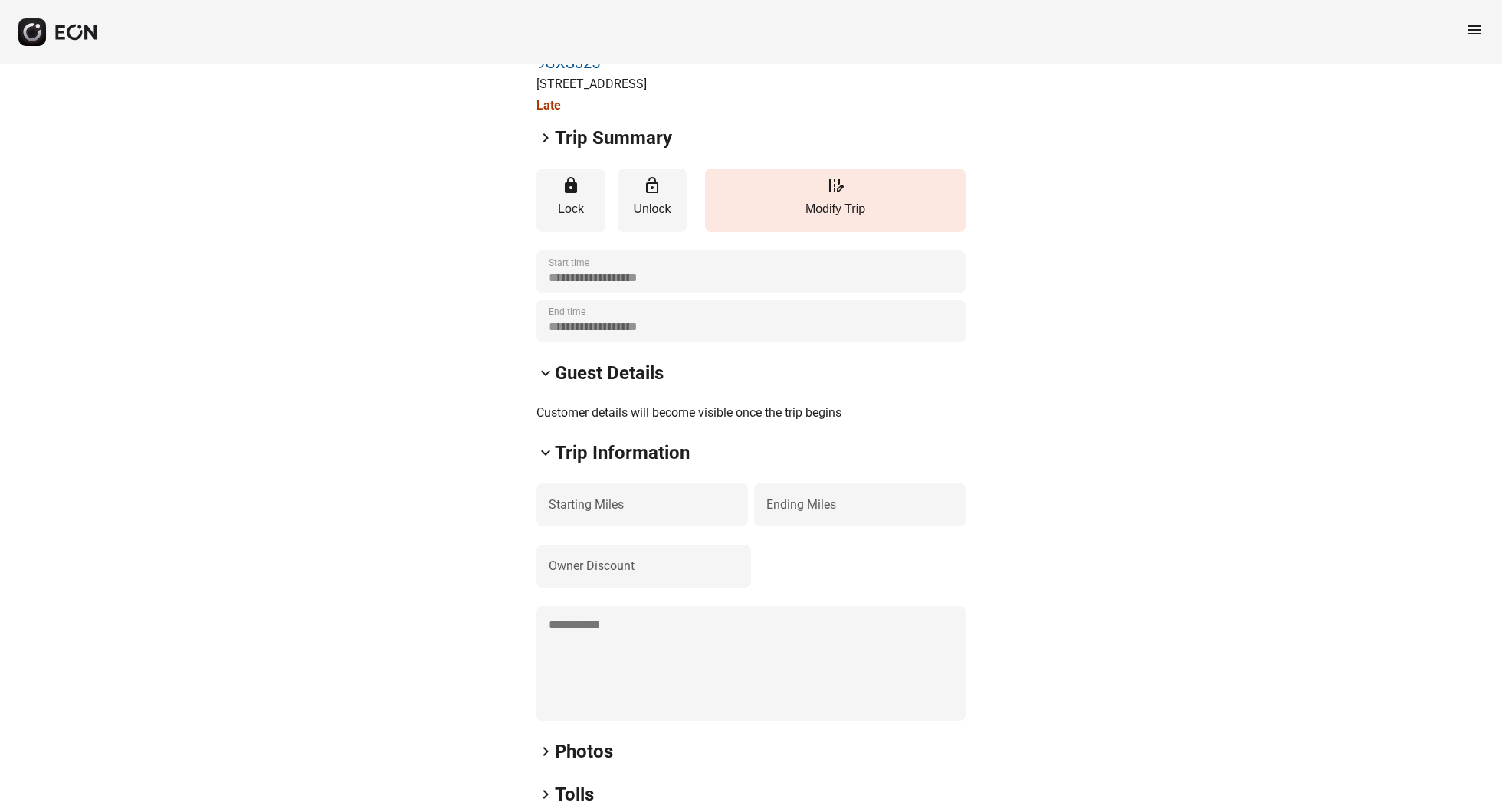
click at [549, 147] on span "keyboard_arrow_right" at bounding box center [546, 138] width 19 height 19
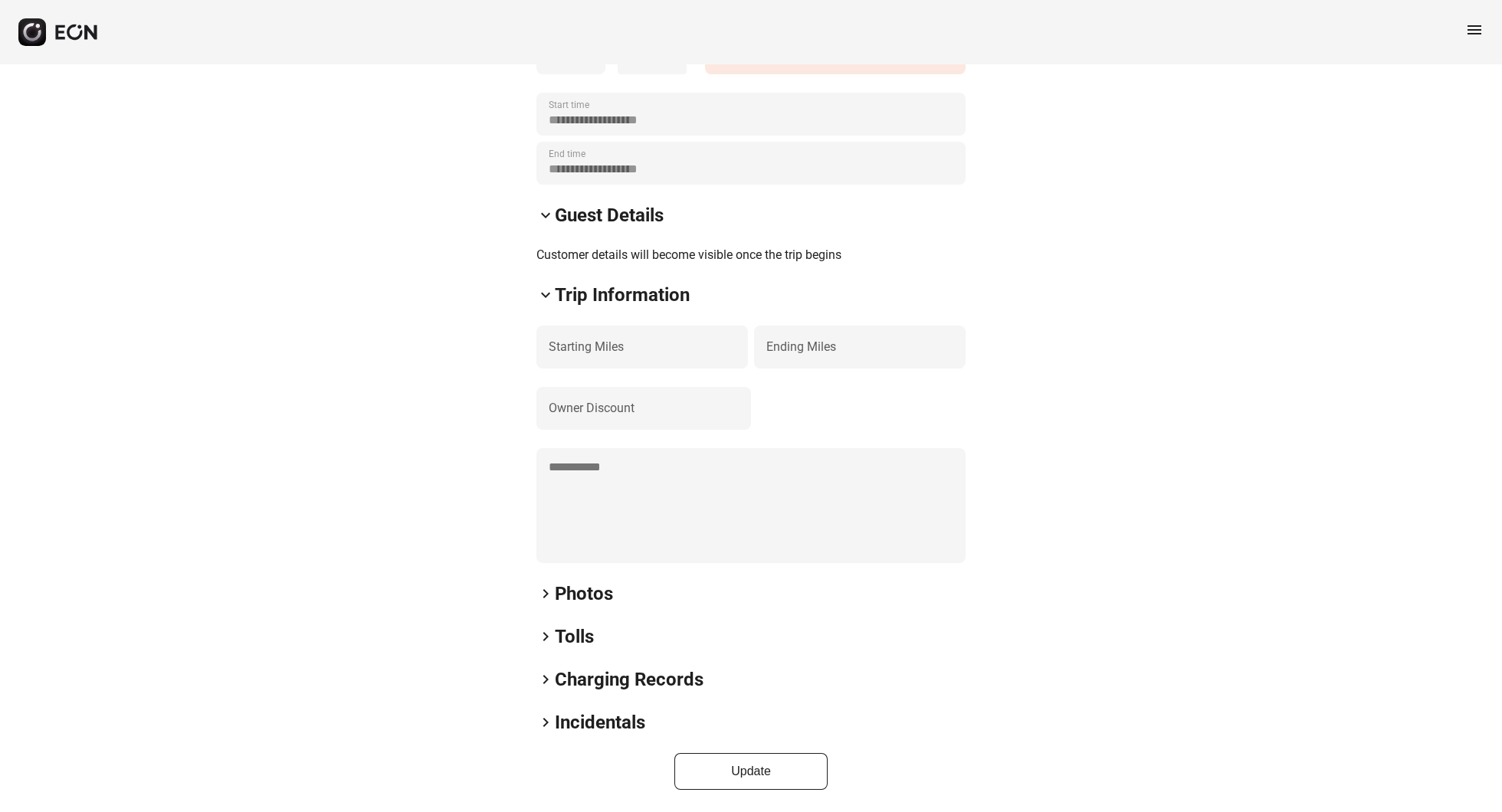
scroll to position [598, 0]
click at [544, 722] on span "keyboard_arrow_right" at bounding box center [546, 723] width 19 height 19
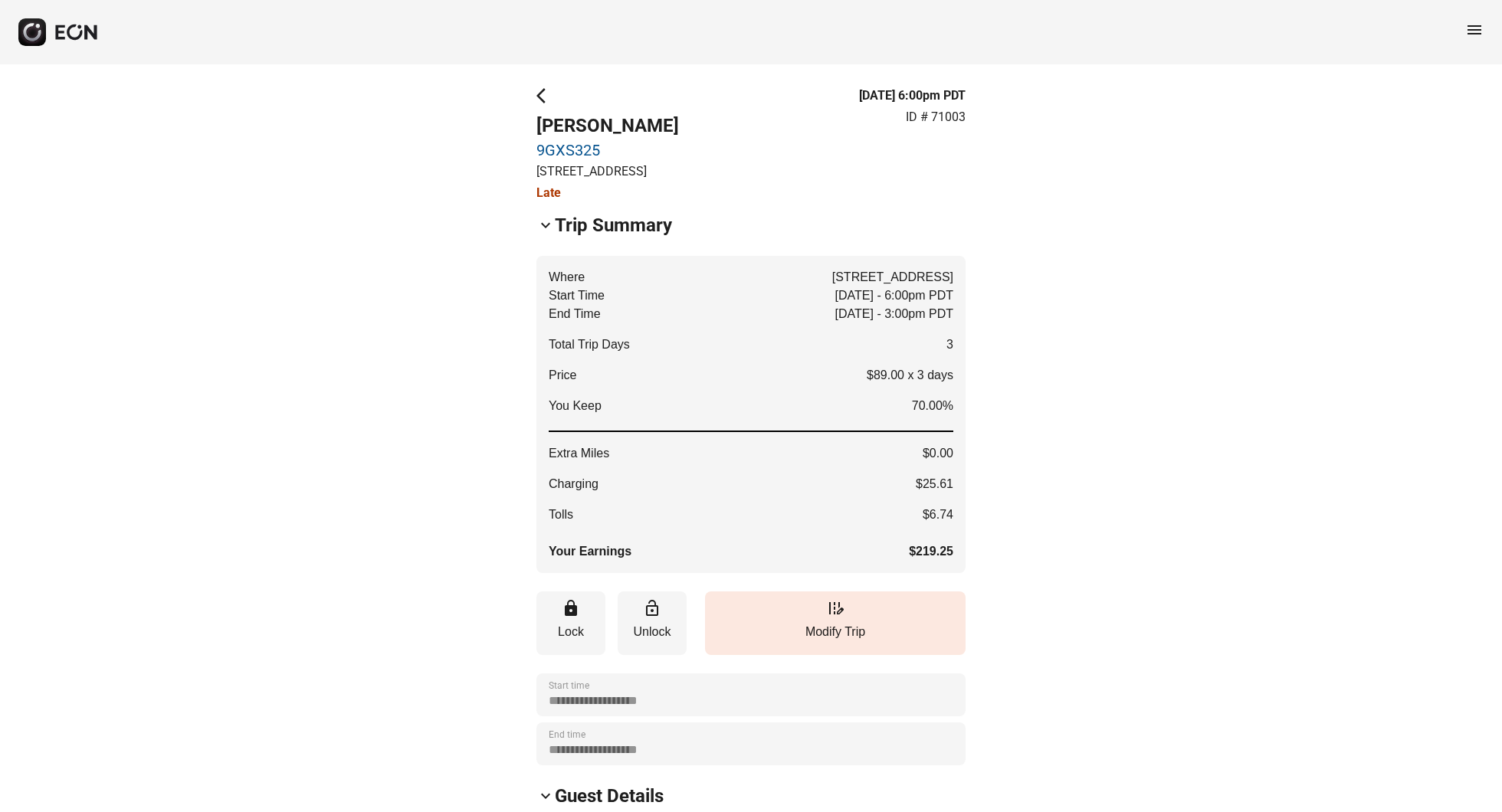
scroll to position [0, 0]
click at [1479, 26] on span "menu" at bounding box center [1475, 30] width 19 height 19
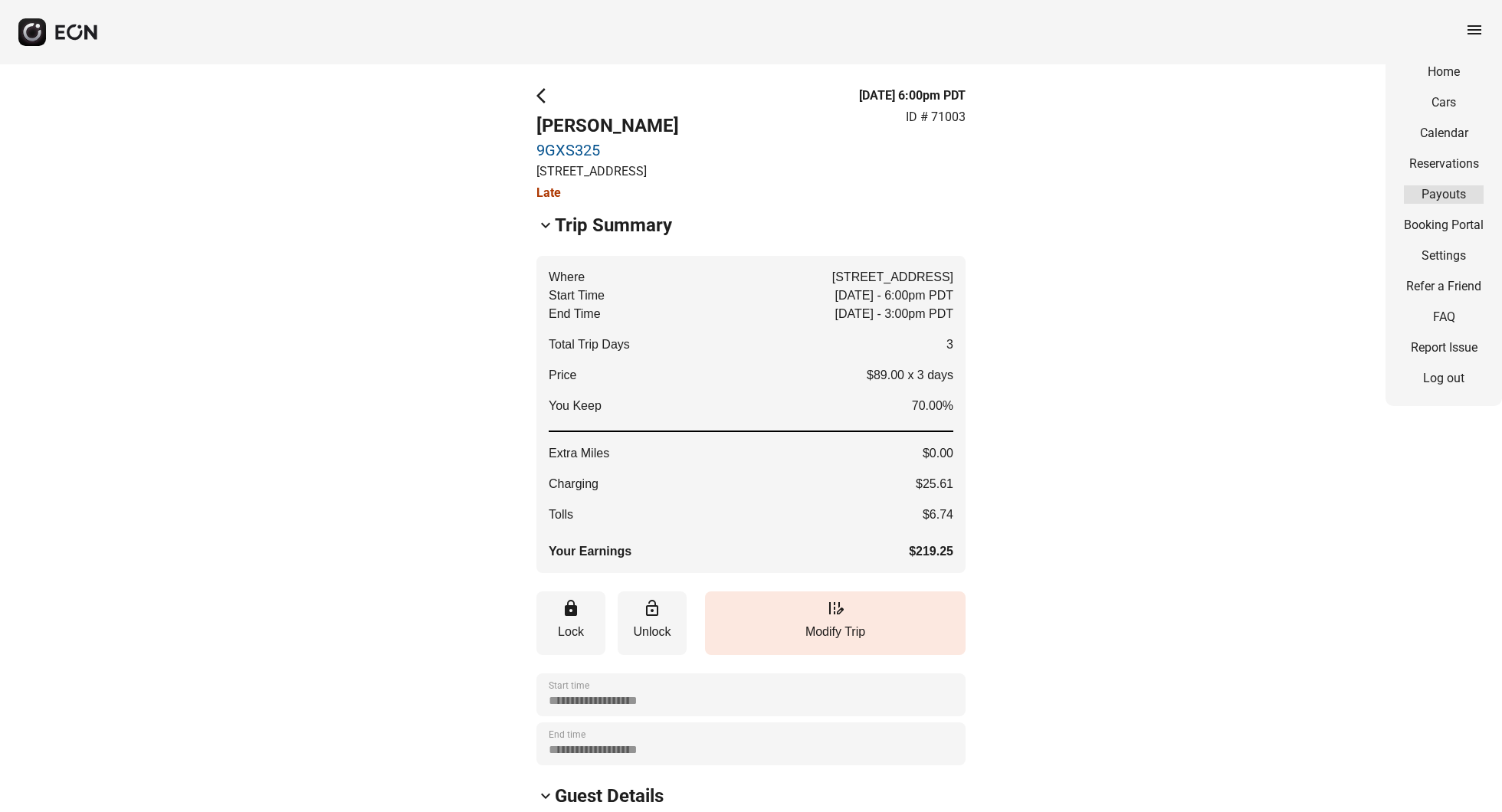
click at [1448, 199] on link "Payouts" at bounding box center [1444, 194] width 79 height 19
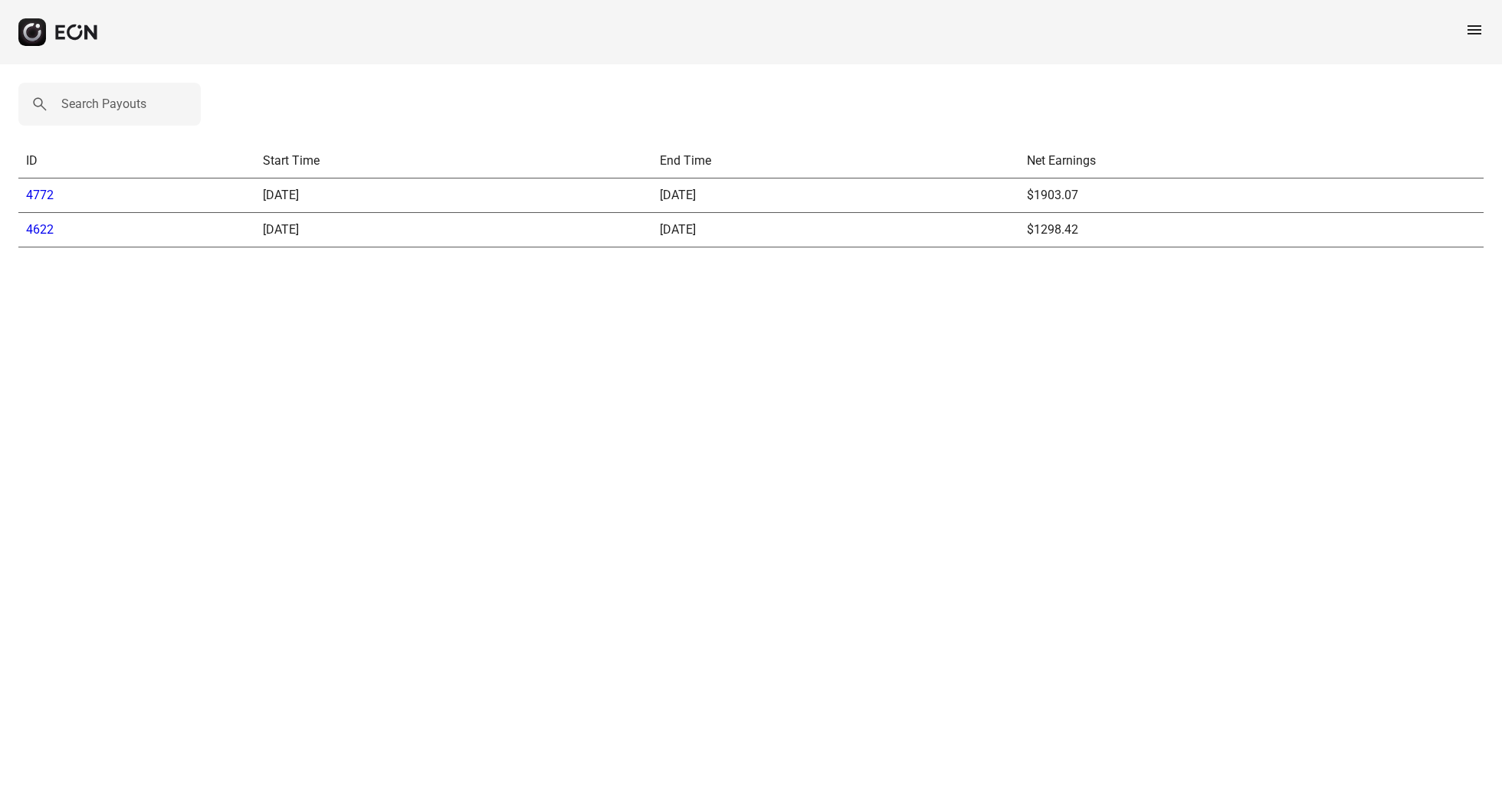
click at [40, 196] on link "4772" at bounding box center [39, 194] width 27 height 15
click at [37, 227] on link "4622" at bounding box center [39, 229] width 27 height 15
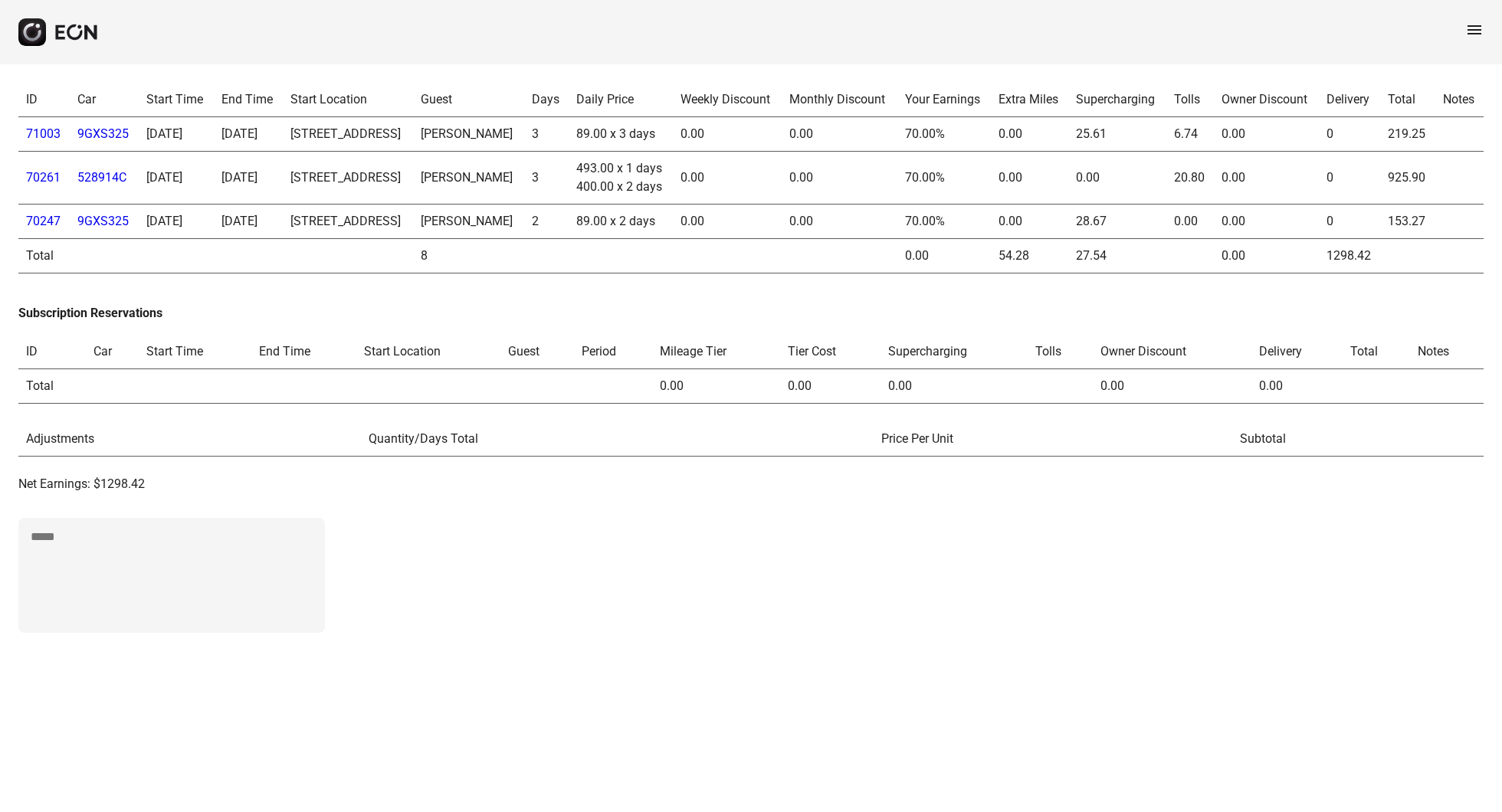
click at [774, 152] on td "0.00" at bounding box center [728, 135] width 109 height 34
click at [525, 152] on td "[PERSON_NAME]" at bounding box center [468, 135] width 111 height 34
click at [49, 141] on link "71003" at bounding box center [43, 133] width 34 height 15
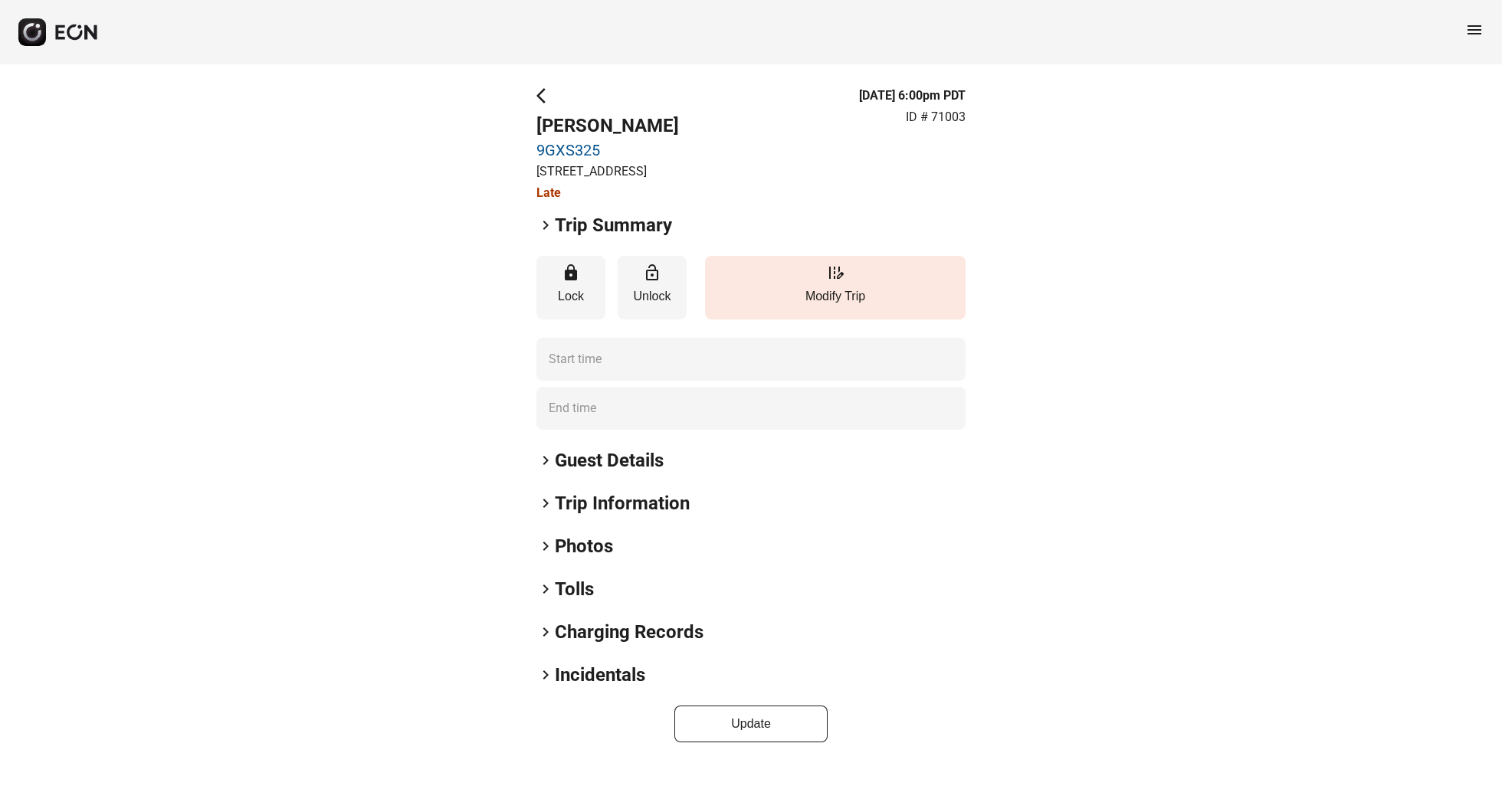
type time "**********"
click at [550, 684] on span "keyboard_arrow_right" at bounding box center [546, 675] width 19 height 19
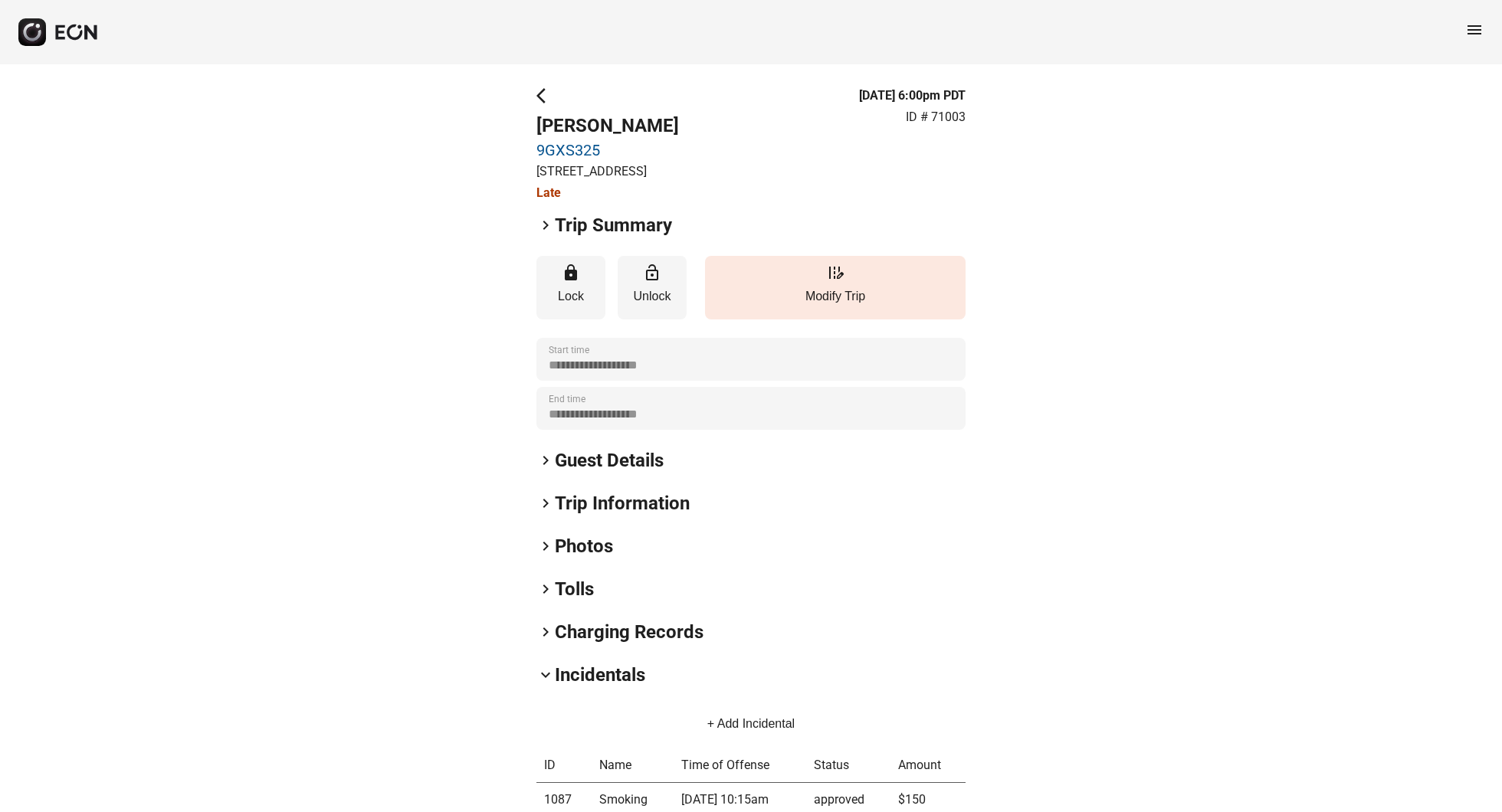
click at [547, 470] on span "keyboard_arrow_right" at bounding box center [546, 460] width 19 height 19
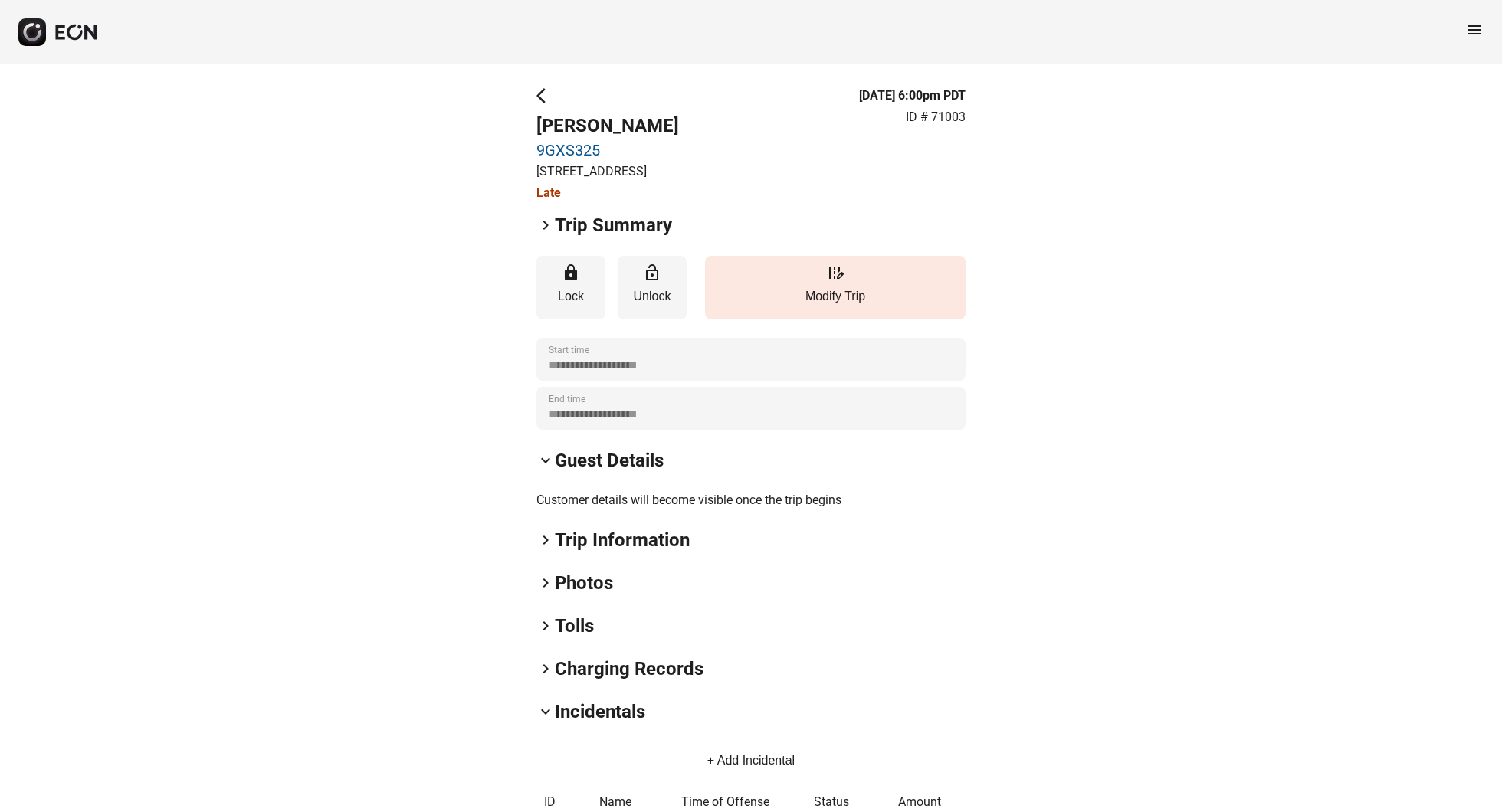
scroll to position [10, 0]
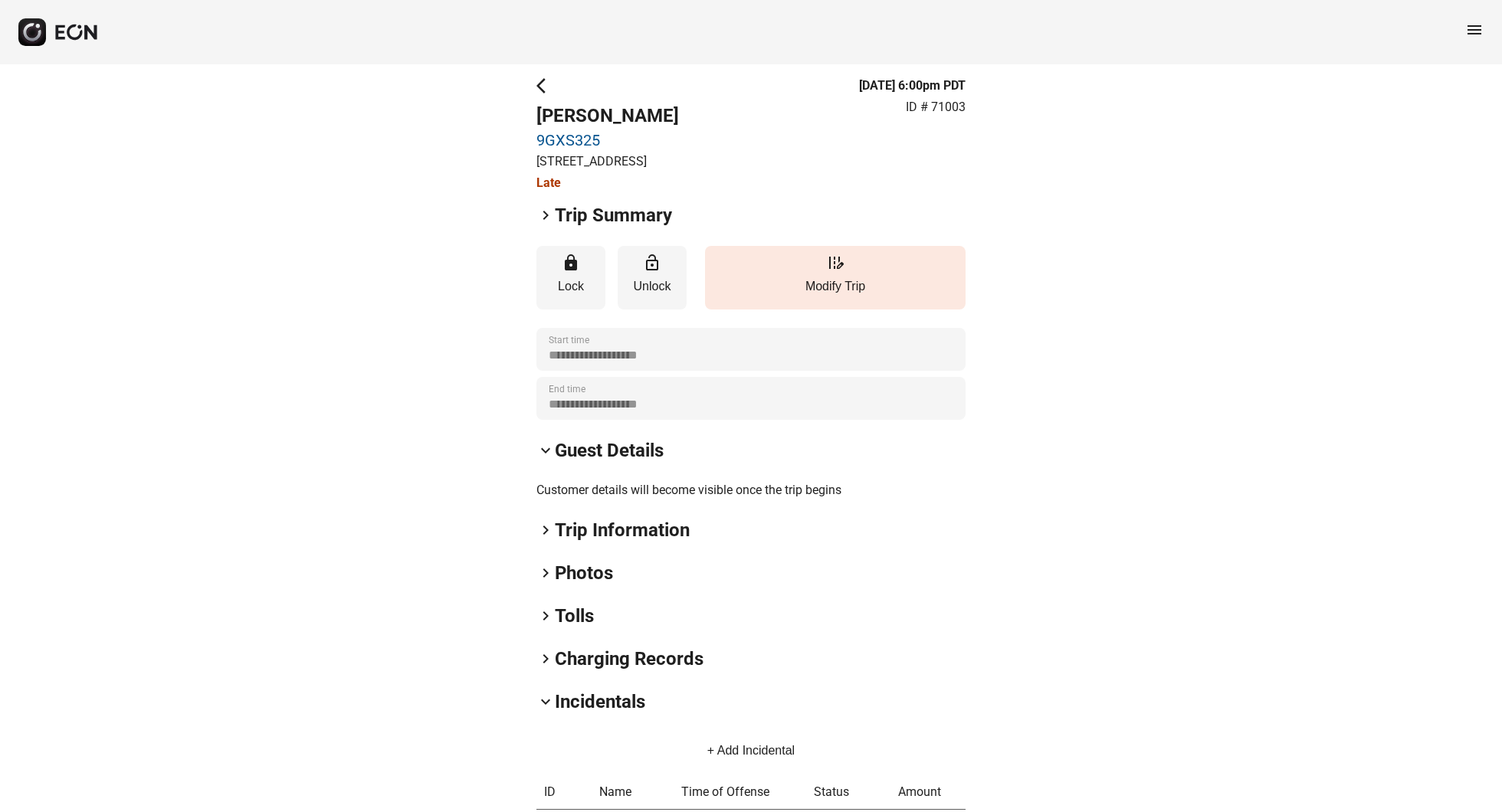
click at [546, 225] on span "keyboard_arrow_right" at bounding box center [546, 215] width 19 height 19
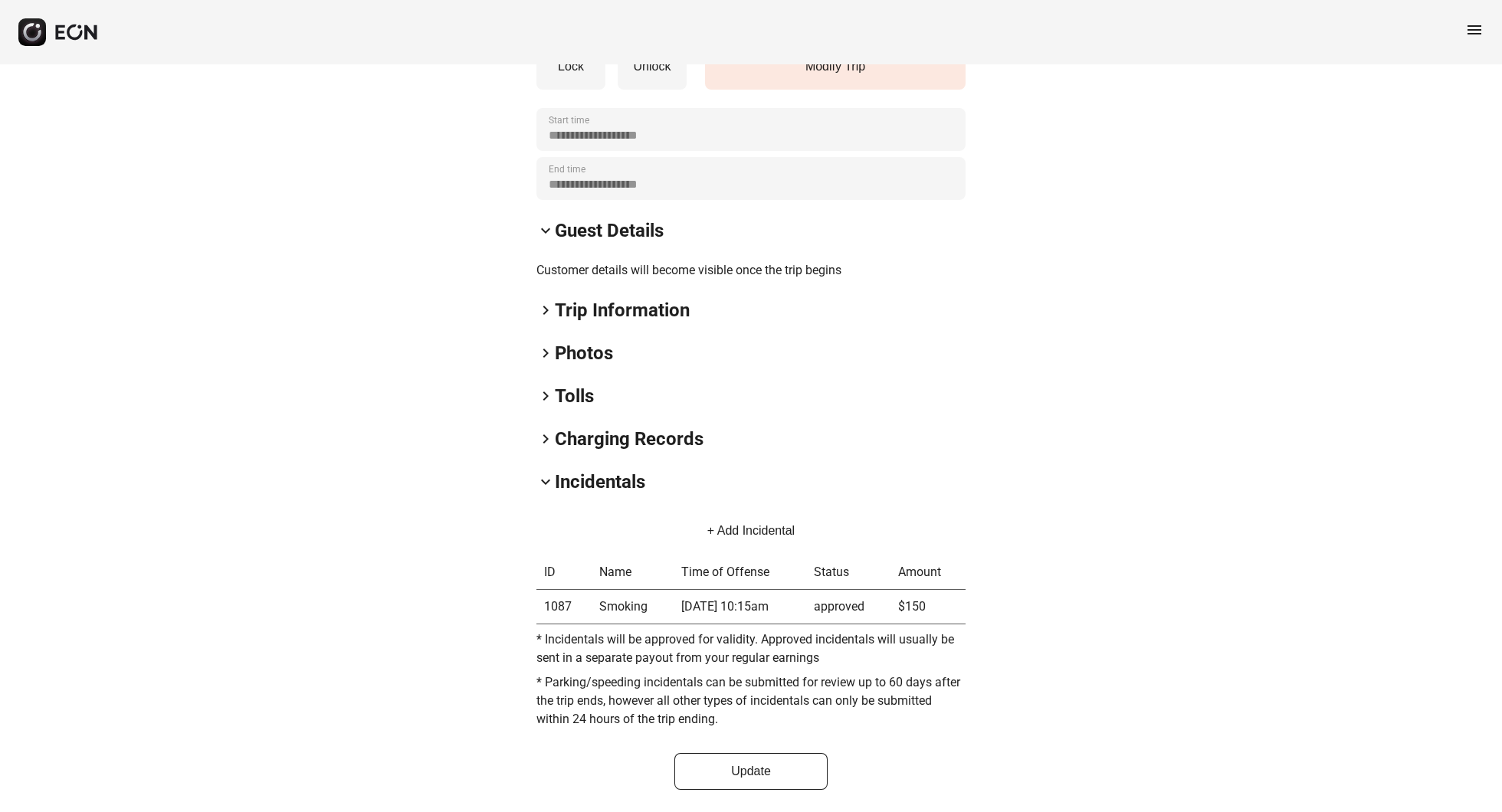
scroll to position [583, 0]
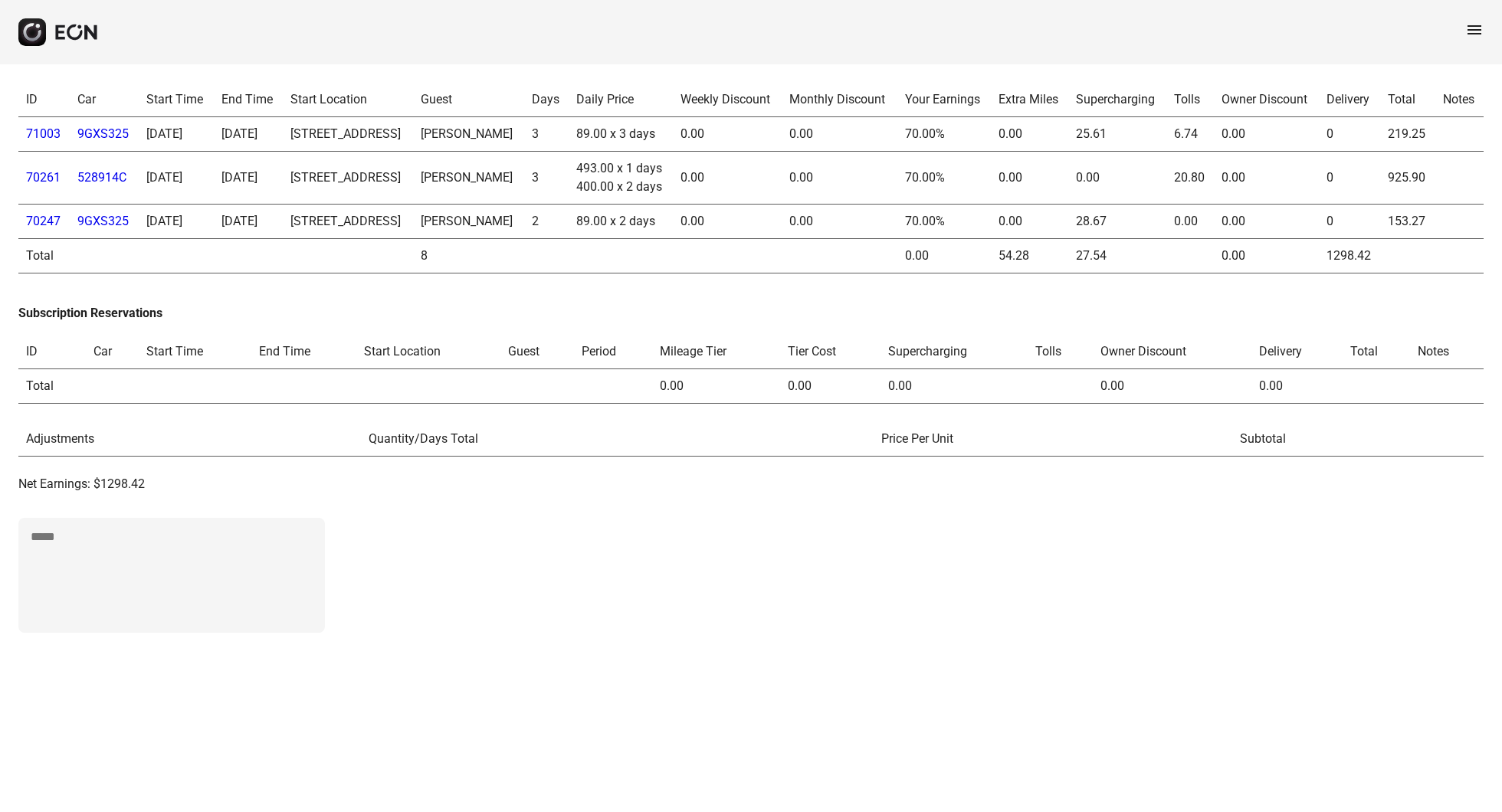
click at [1479, 29] on span "menu" at bounding box center [1475, 30] width 19 height 19
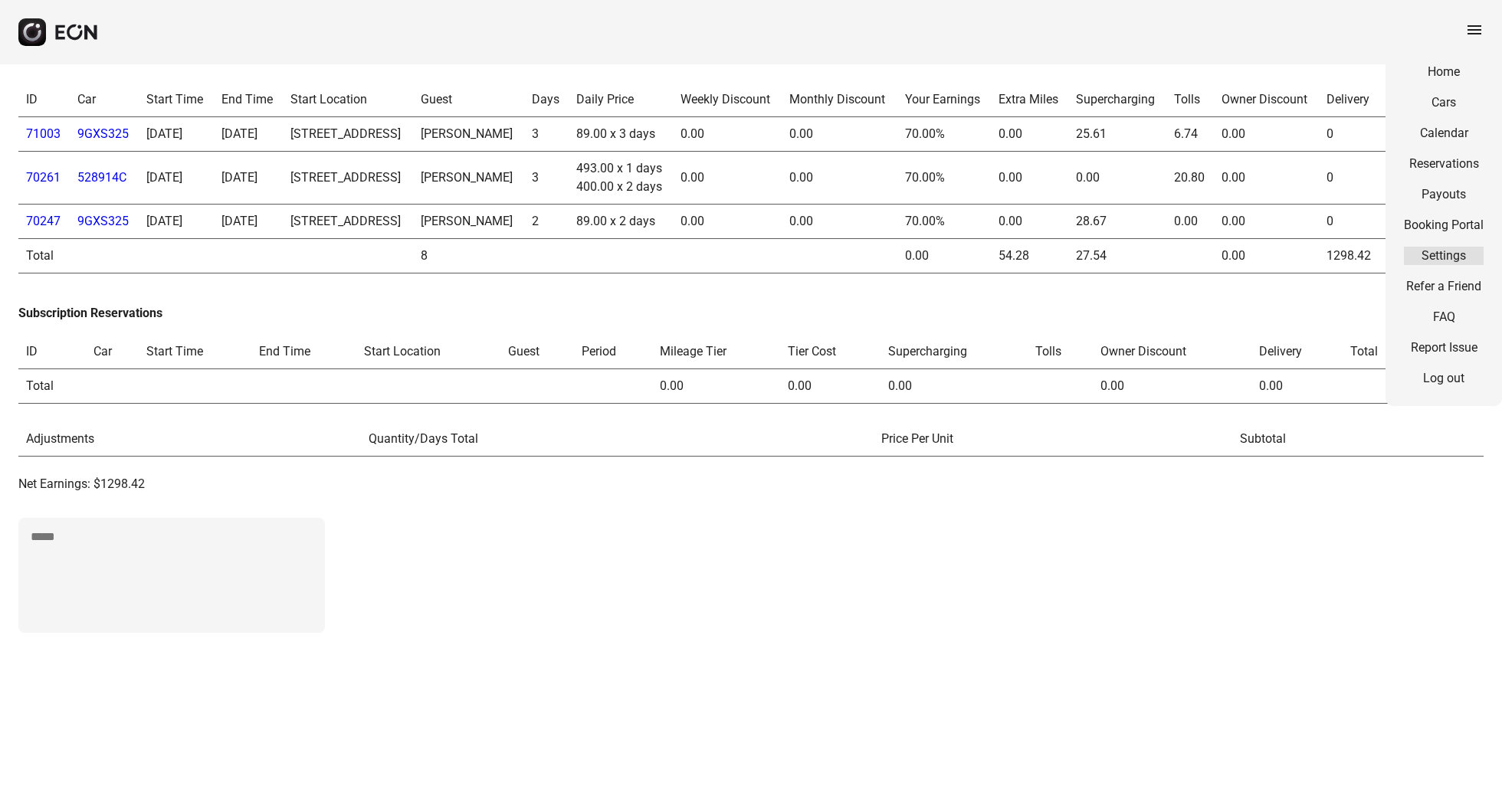
click at [1427, 256] on link "Settings" at bounding box center [1444, 256] width 79 height 19
select select "**"
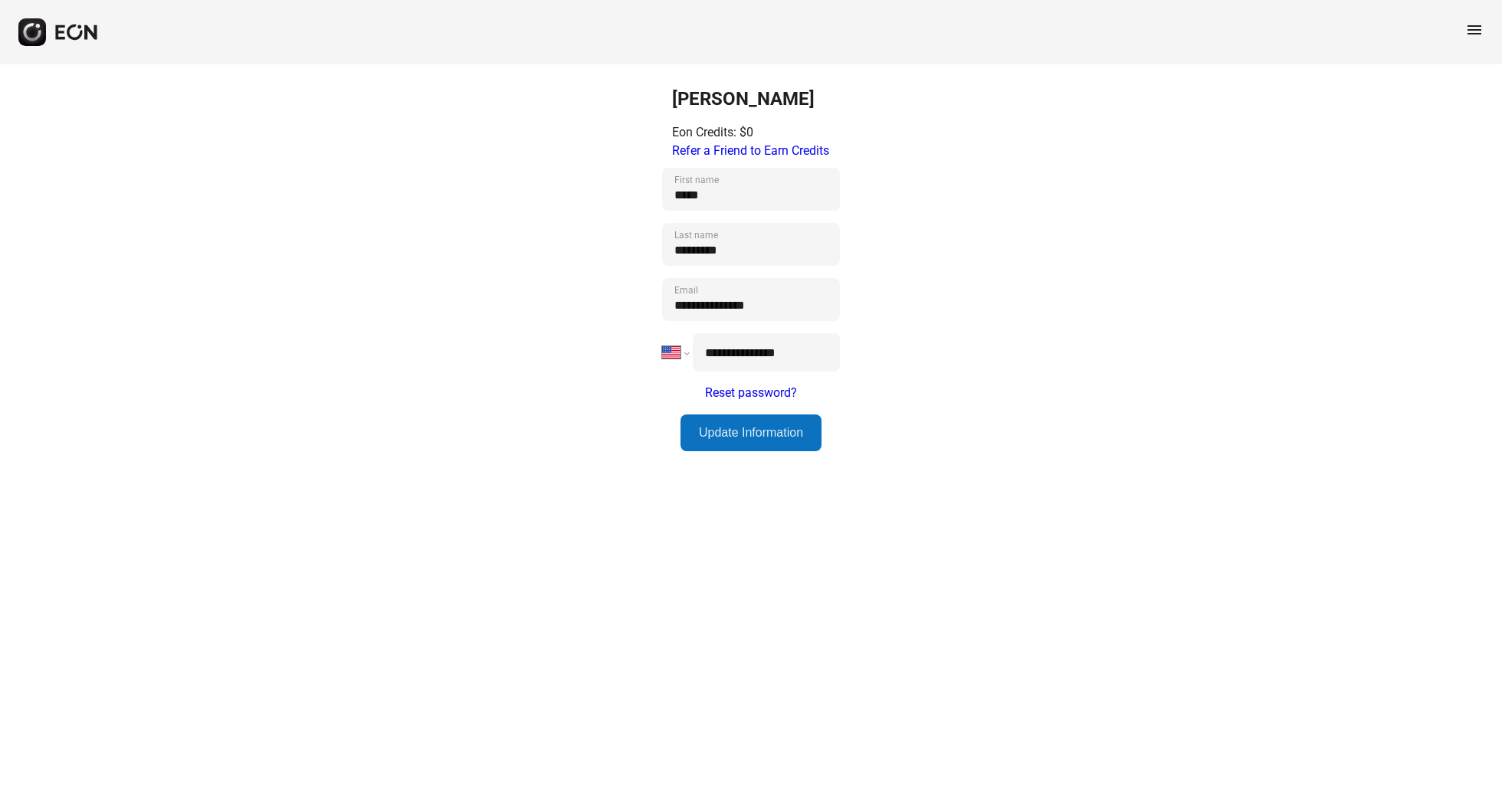
click at [1472, 26] on span "menu" at bounding box center [1475, 30] width 19 height 19
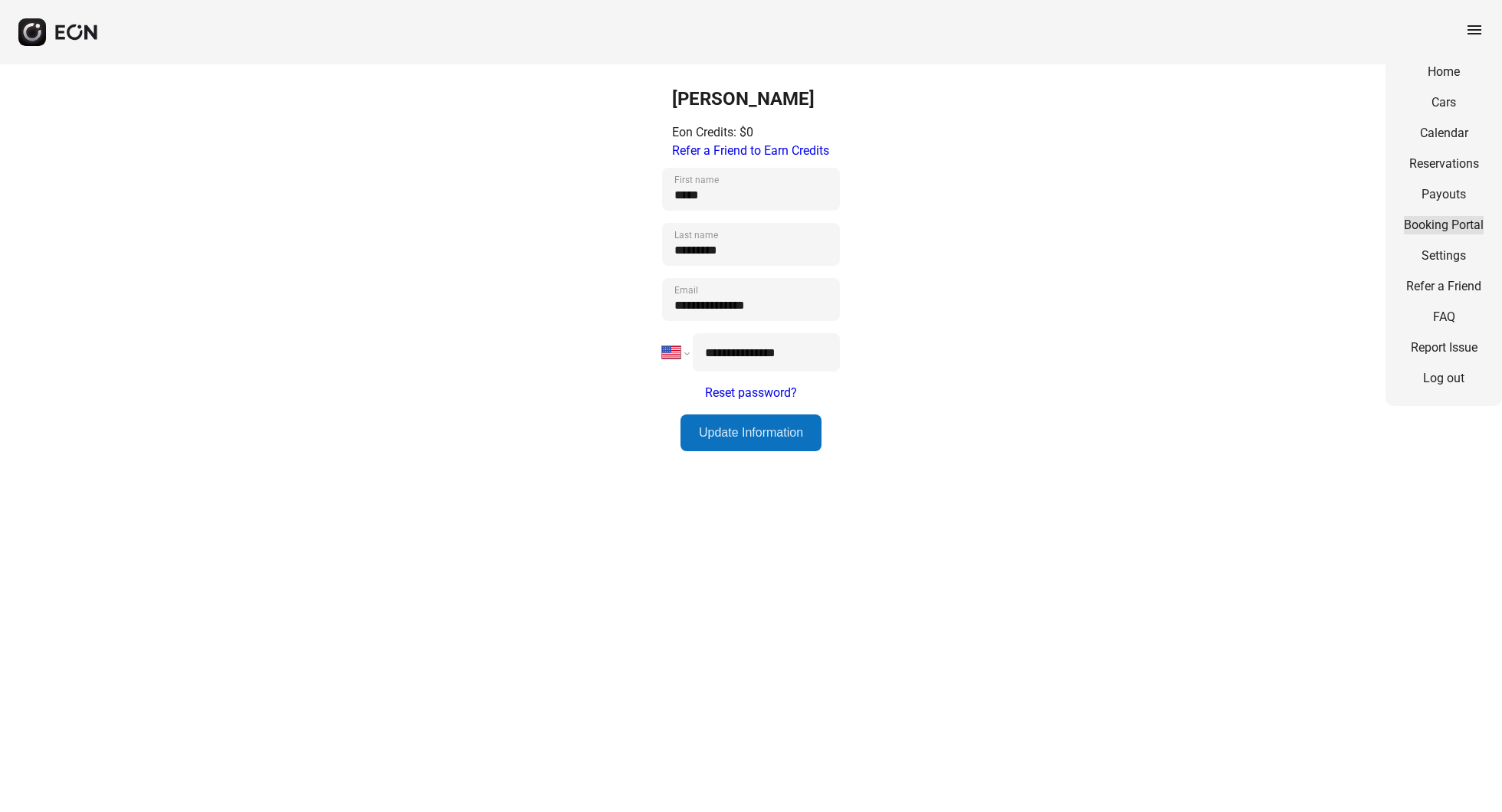
click at [1432, 222] on link "Booking Portal" at bounding box center [1444, 226] width 79 height 19
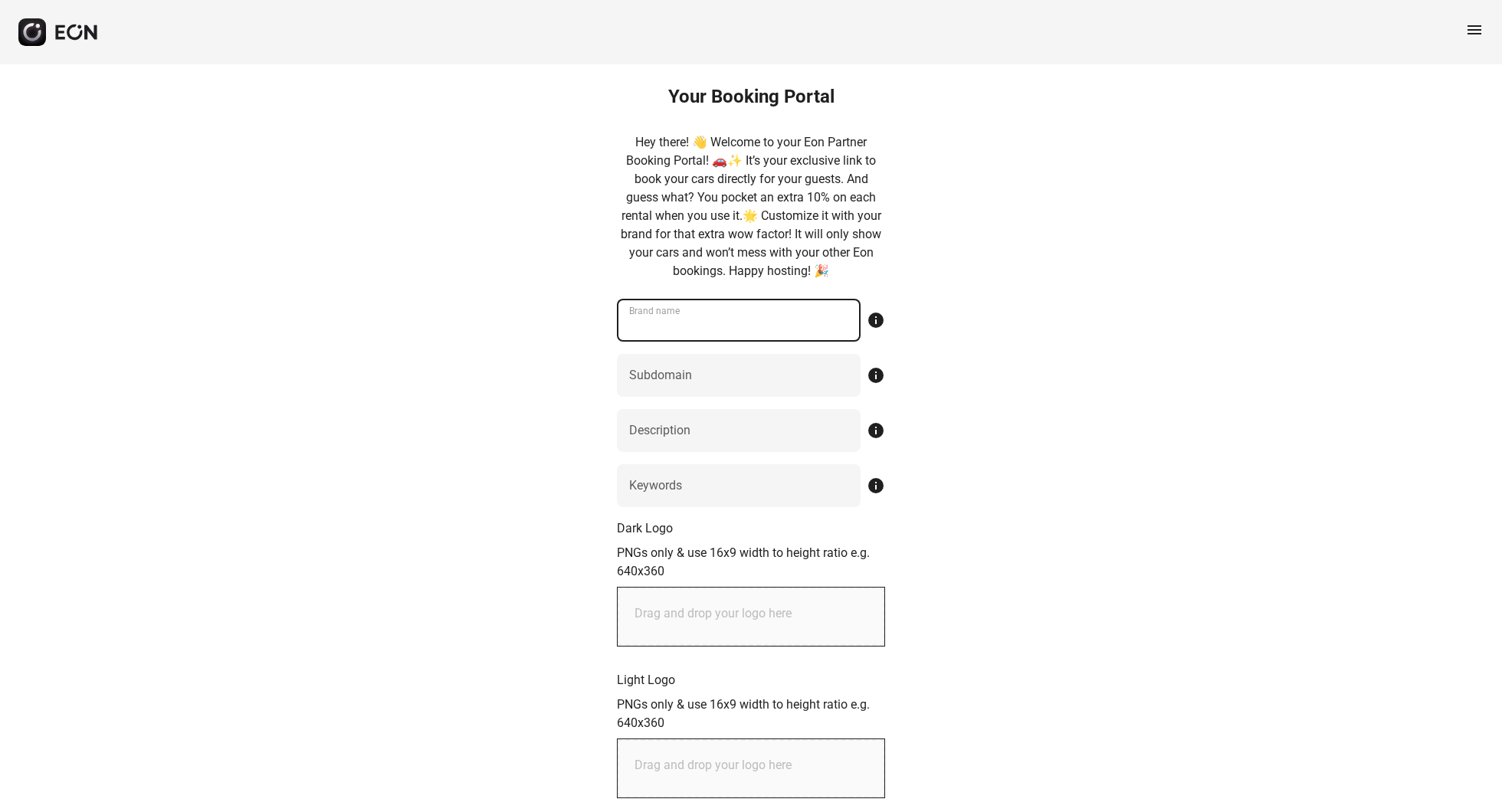
click at [746, 311] on name "Brand name" at bounding box center [739, 320] width 244 height 43
type name "*"
type name "*****"
type input "*"
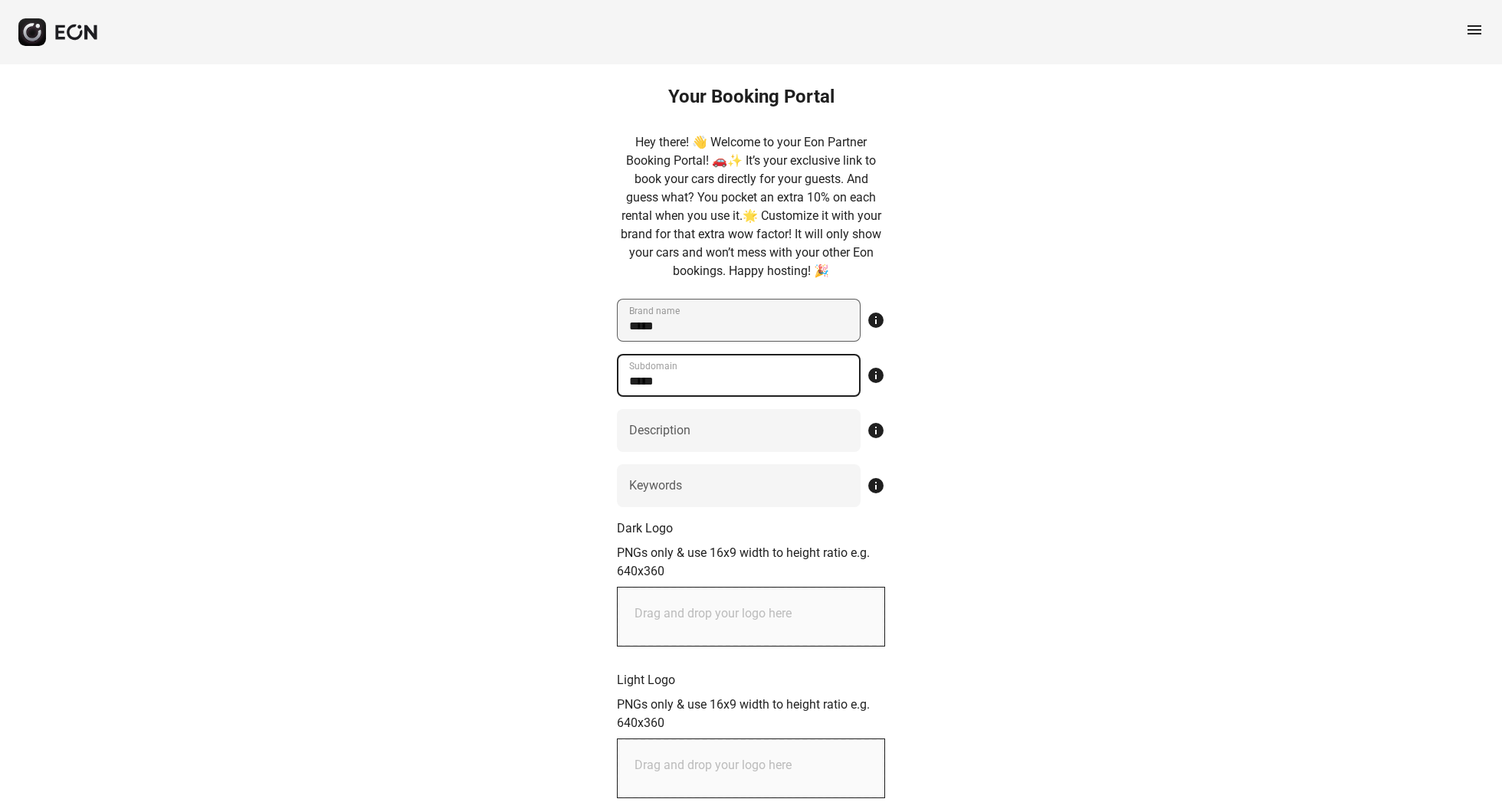
type input "*****"
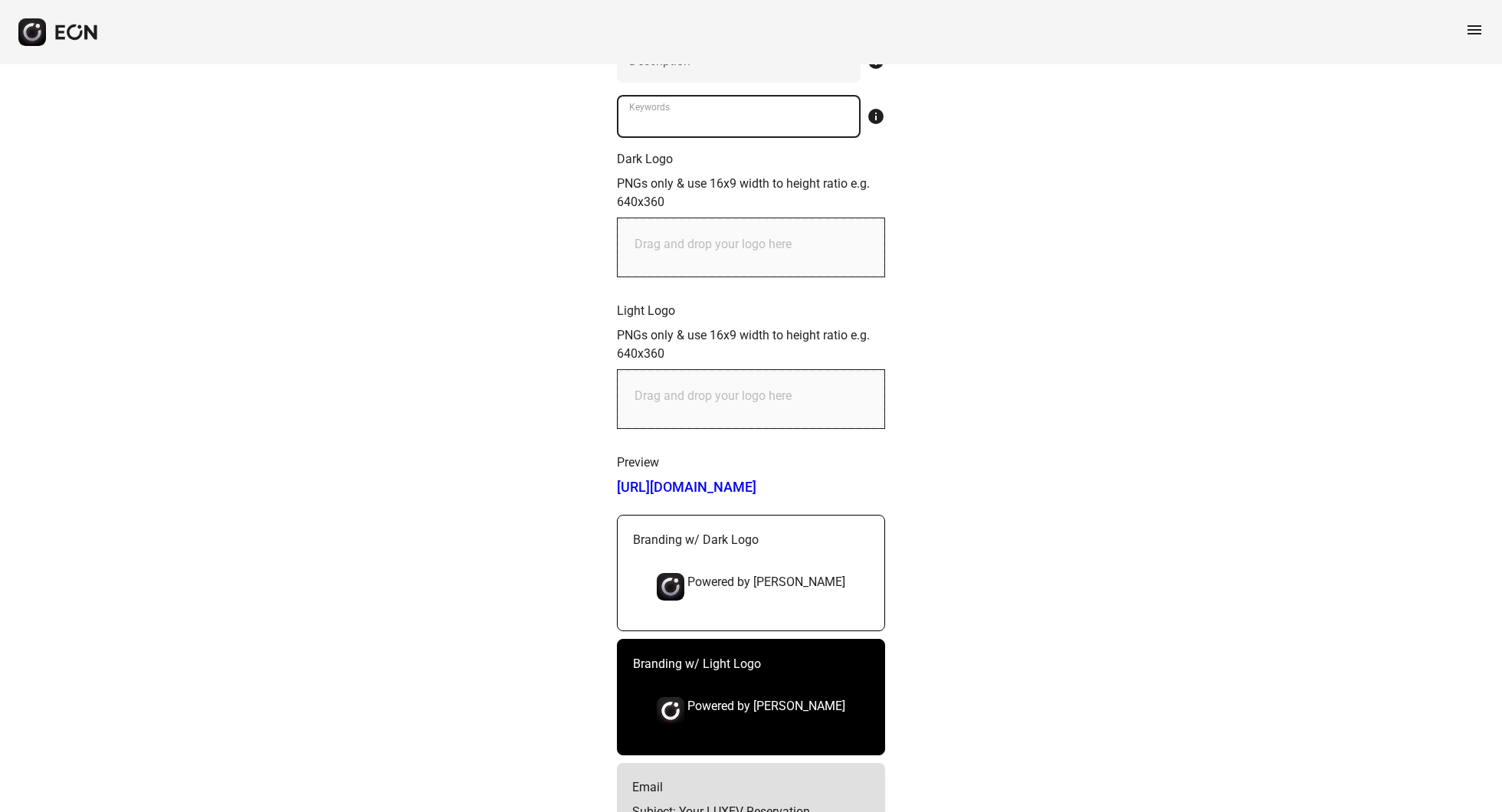
scroll to position [381, 0]
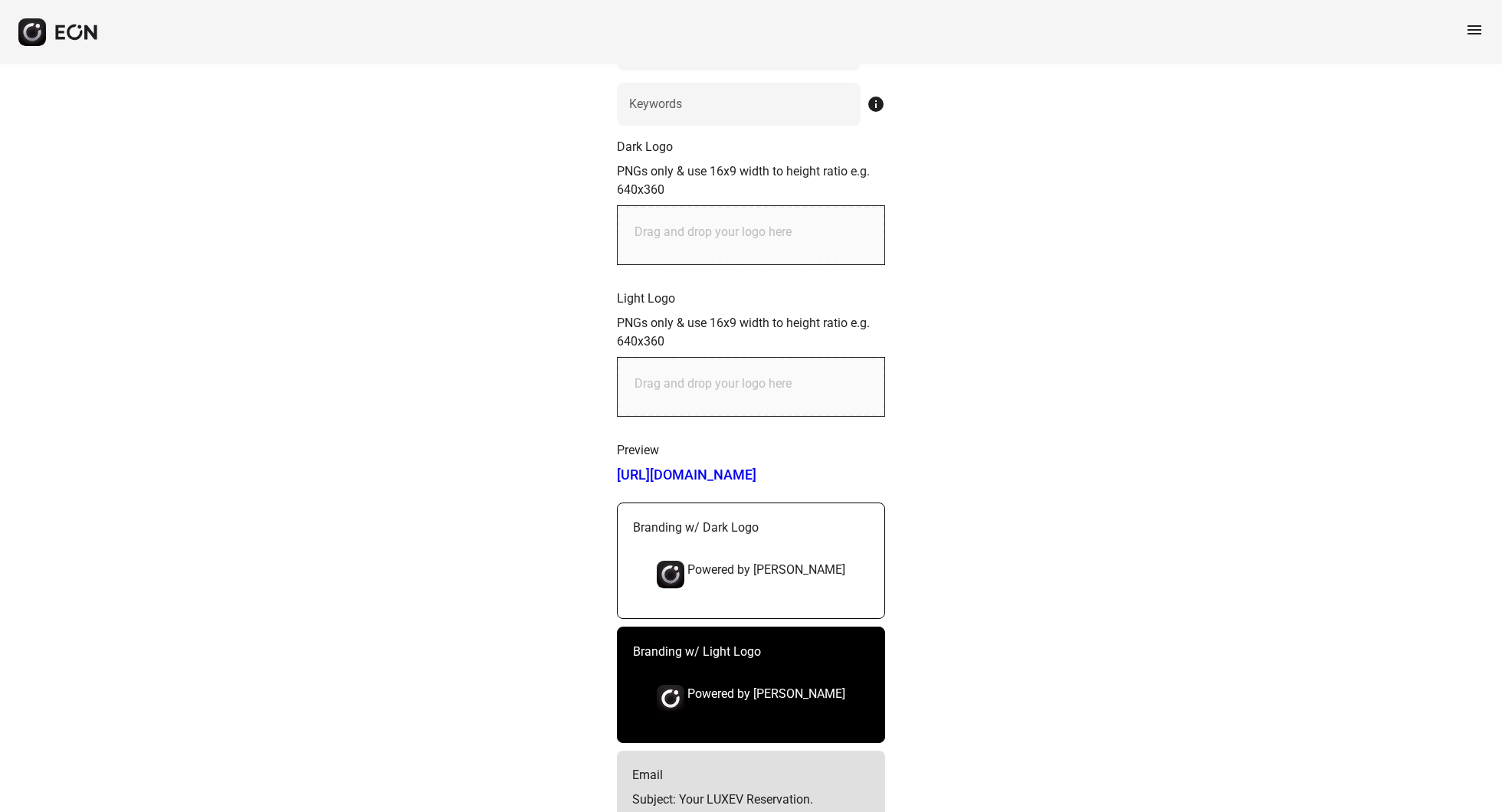
click at [715, 474] on link "[URL][DOMAIN_NAME]" at bounding box center [751, 475] width 268 height 19
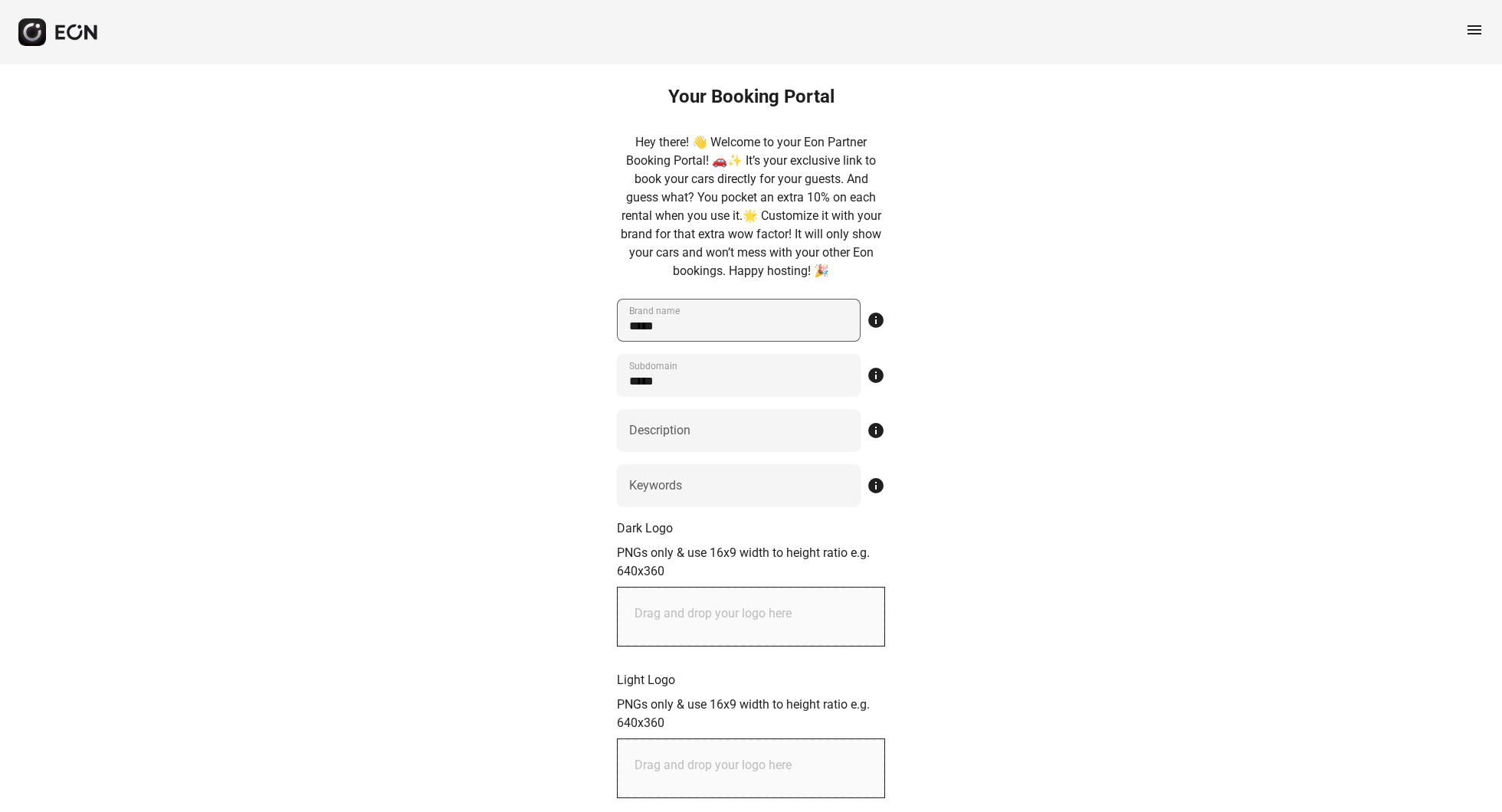
scroll to position [0, 0]
click at [742, 326] on name "*****" at bounding box center [739, 320] width 244 height 43
type name "*"
type name "*******"
type input "*******"
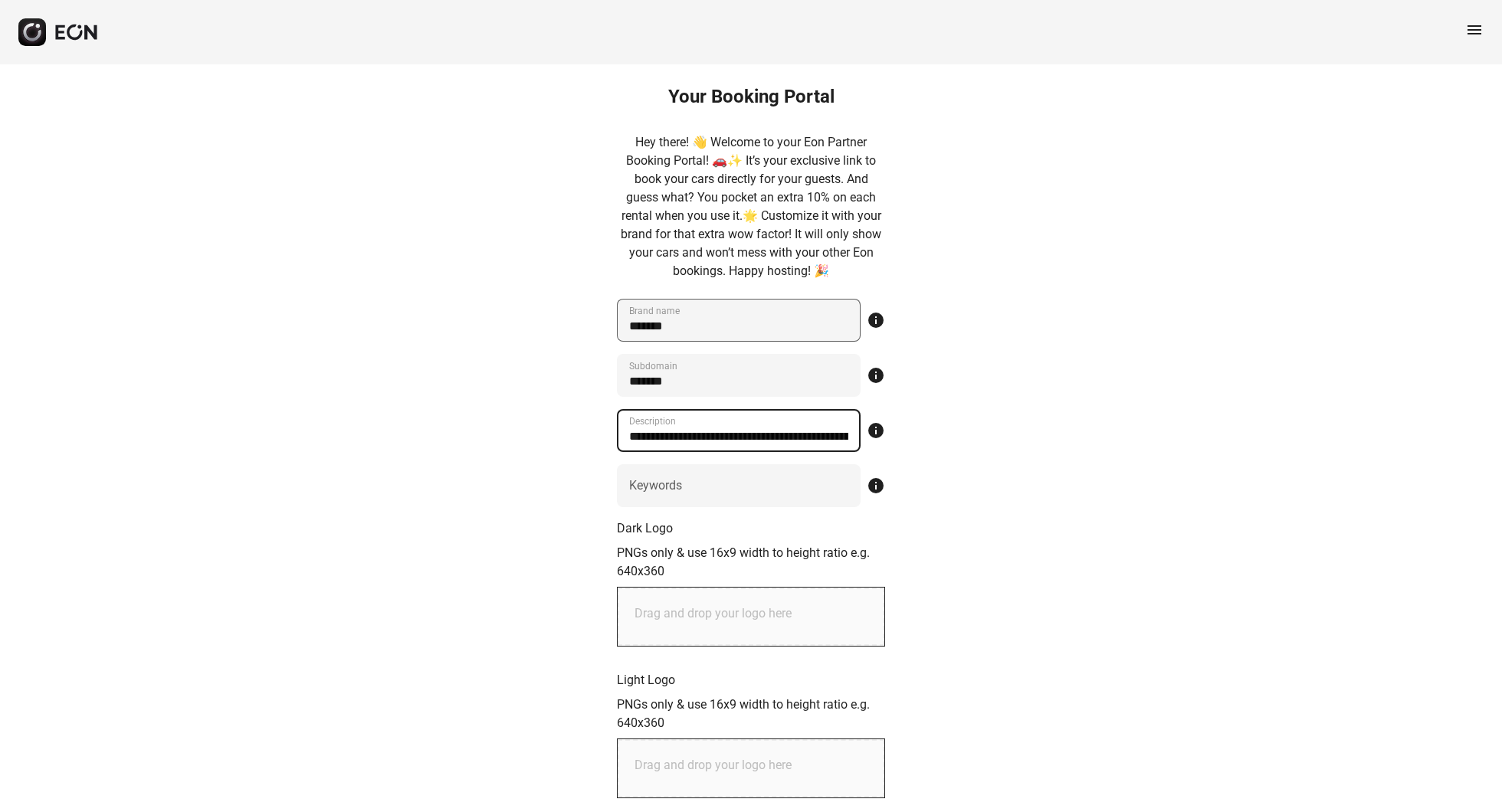
type input "**********"
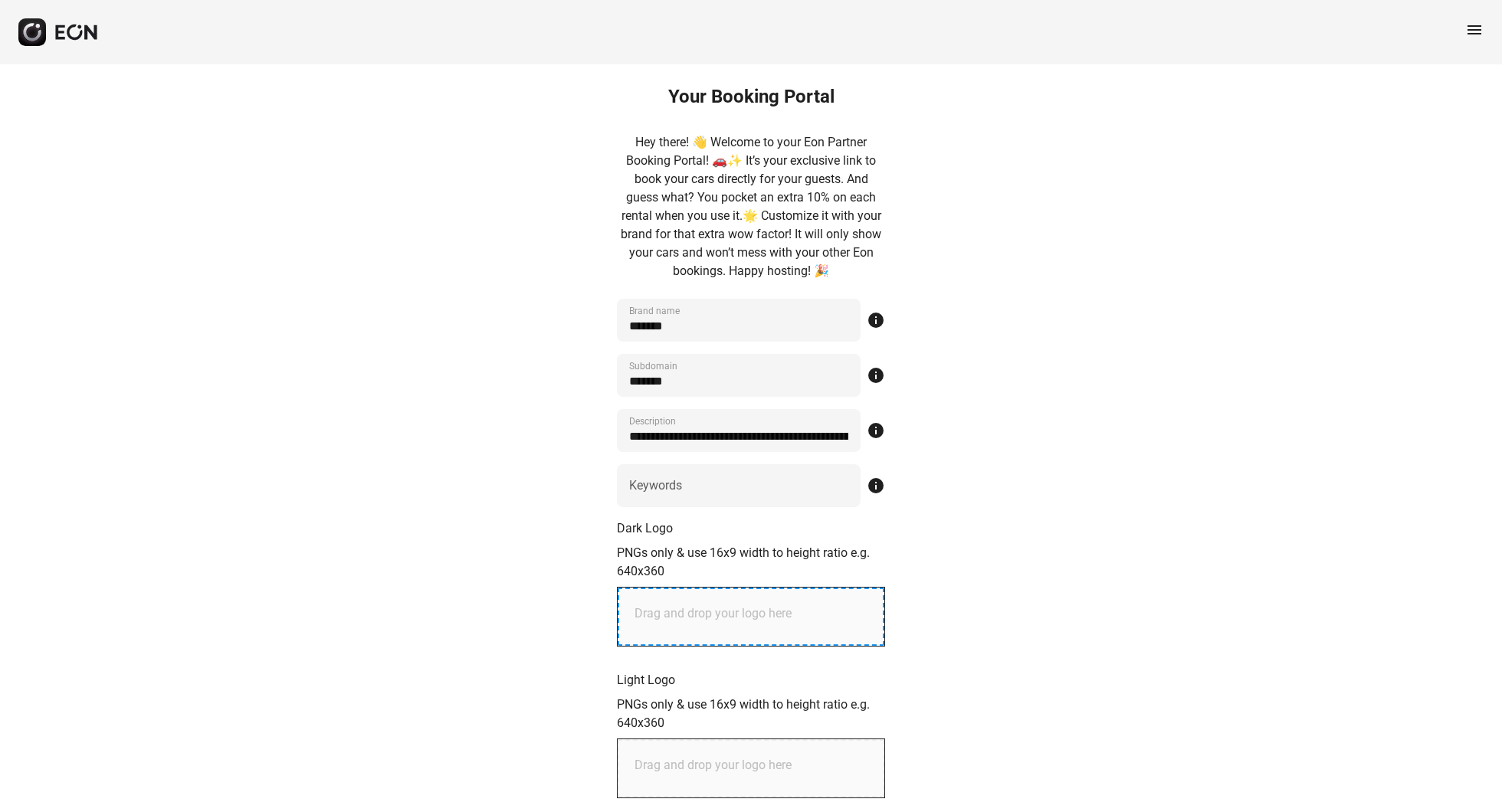
click at [710, 604] on p "Drag and drop your logo here" at bounding box center [713, 614] width 157 height 19
click at [1035, 578] on div "**********" at bounding box center [751, 730] width 1502 height 1331
